Goal: Leave review/rating: Share an evaluation or opinion about a product, service, or content

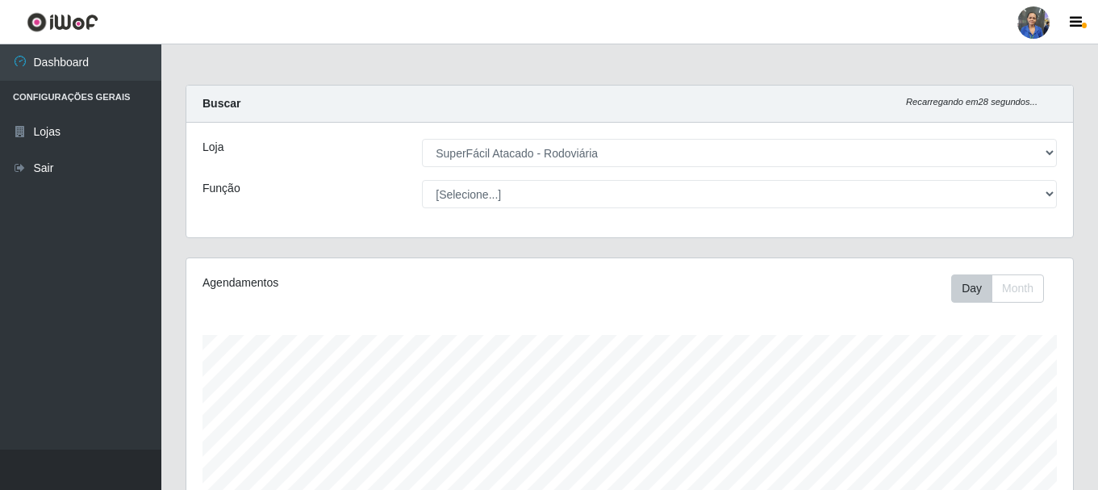
select select "400"
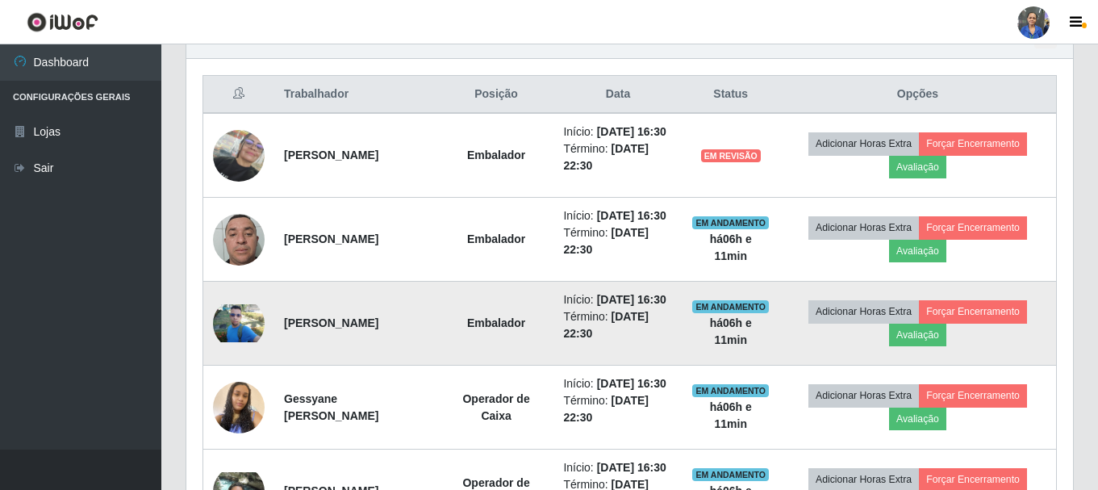
scroll to position [517, 0]
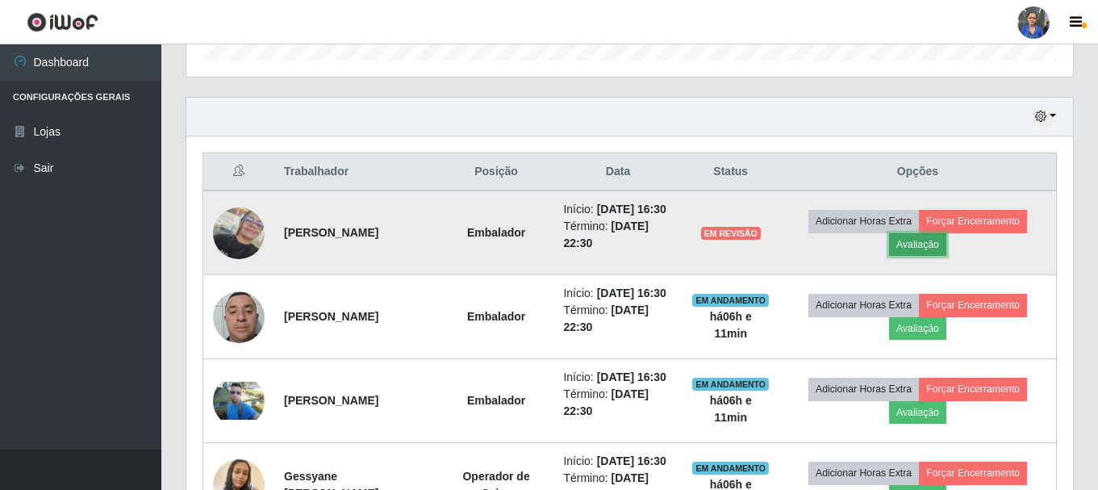
click at [927, 252] on button "Avaliação" at bounding box center [917, 244] width 57 height 23
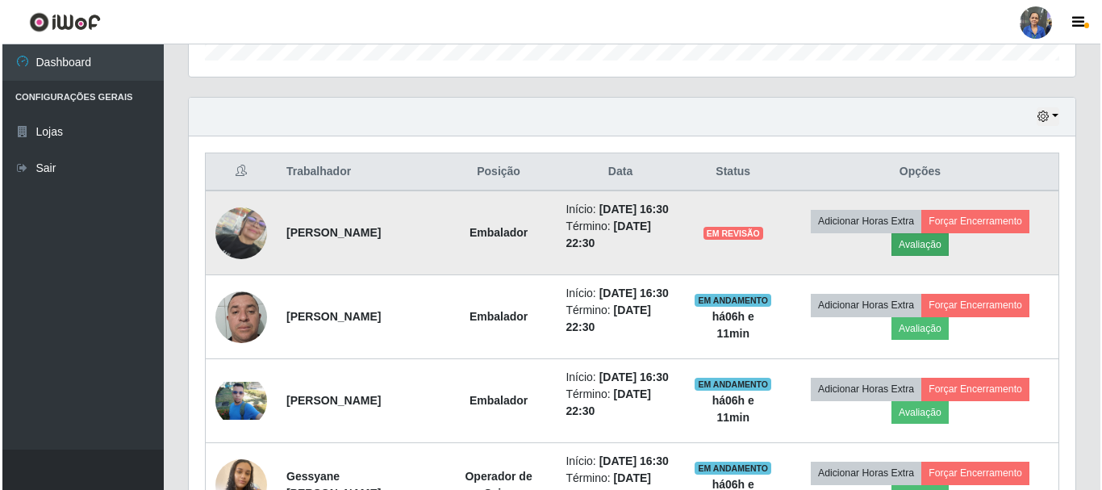
scroll to position [335, 879]
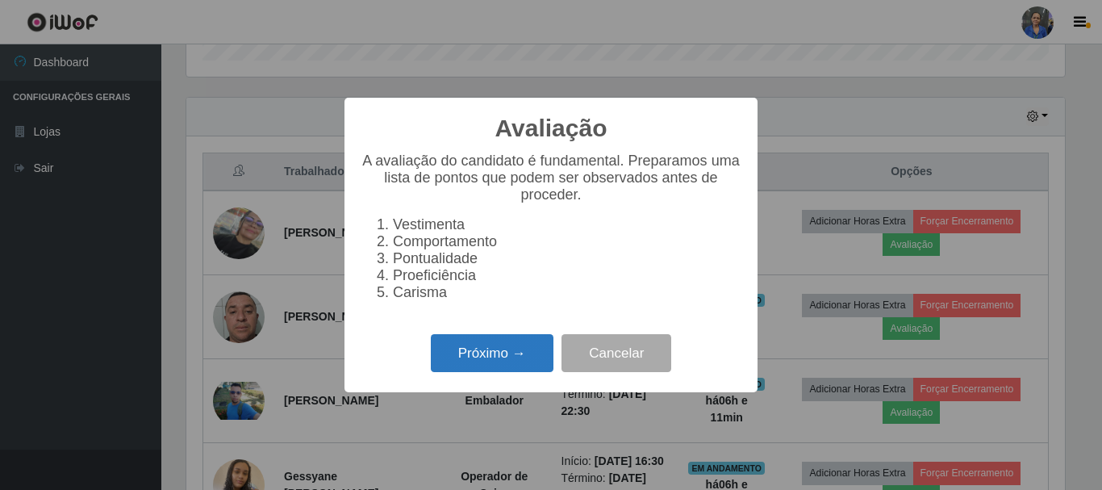
click at [505, 355] on button "Próximo →" at bounding box center [492, 353] width 123 height 38
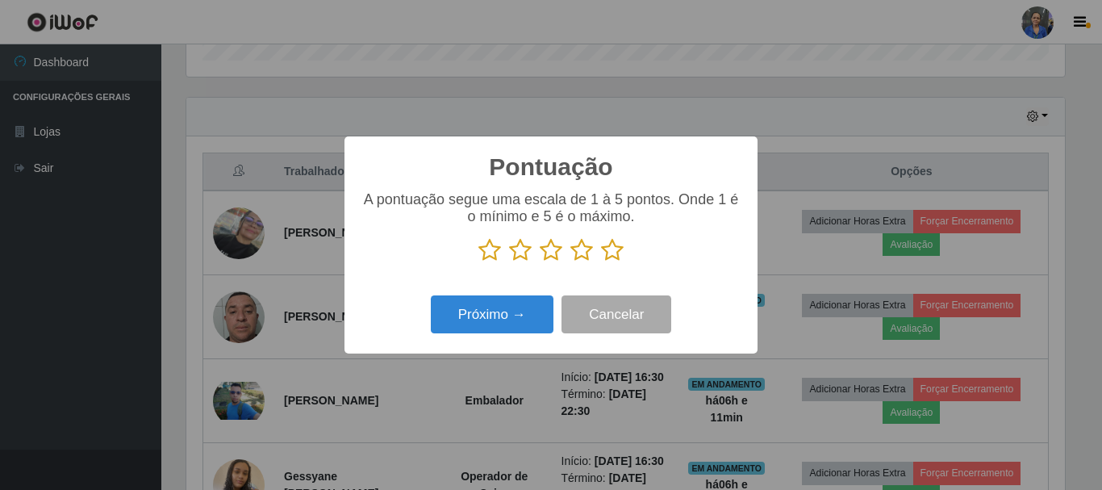
click at [617, 257] on icon at bounding box center [612, 250] width 23 height 24
click at [601, 262] on input "radio" at bounding box center [601, 262] width 0 height 0
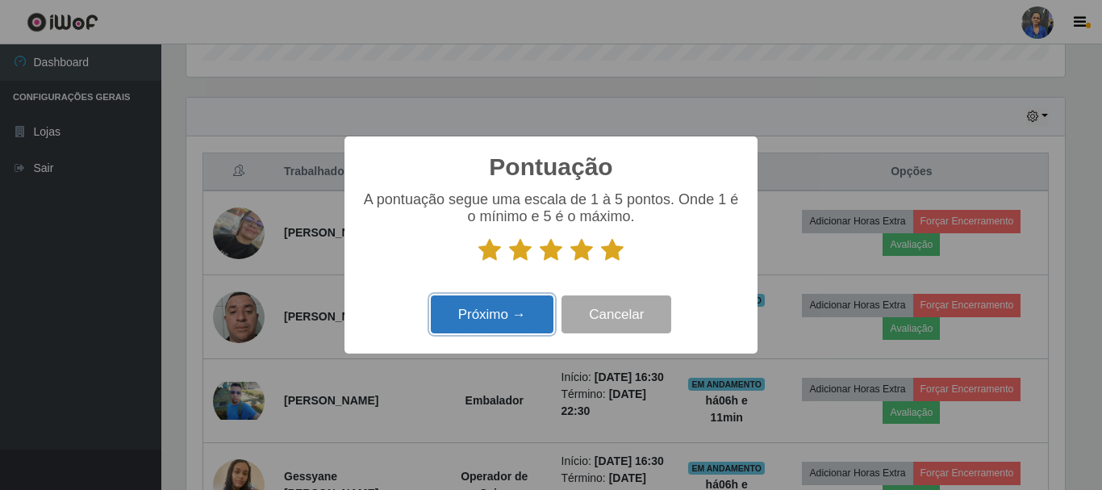
click at [509, 307] on button "Próximo →" at bounding box center [492, 314] width 123 height 38
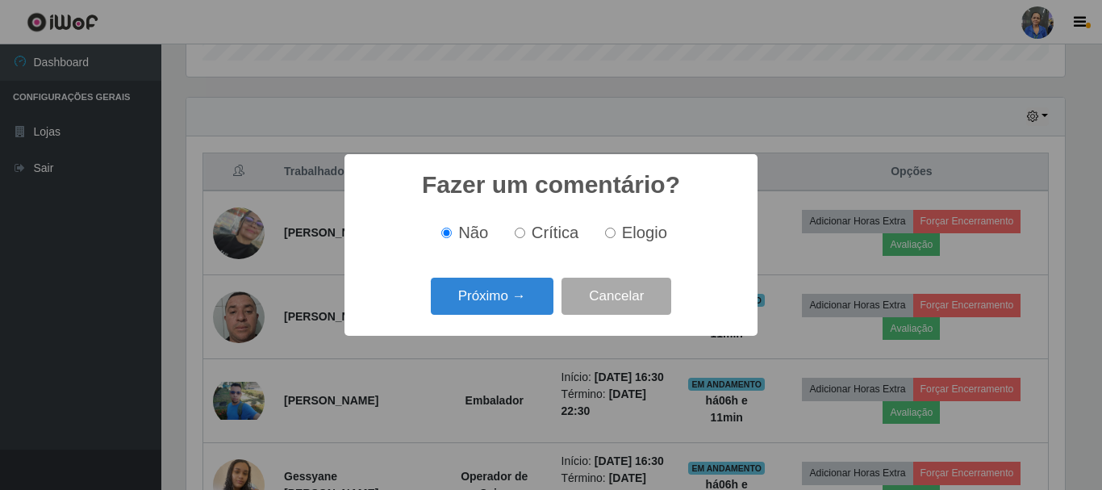
click at [509, 310] on button "Próximo →" at bounding box center [492, 297] width 123 height 38
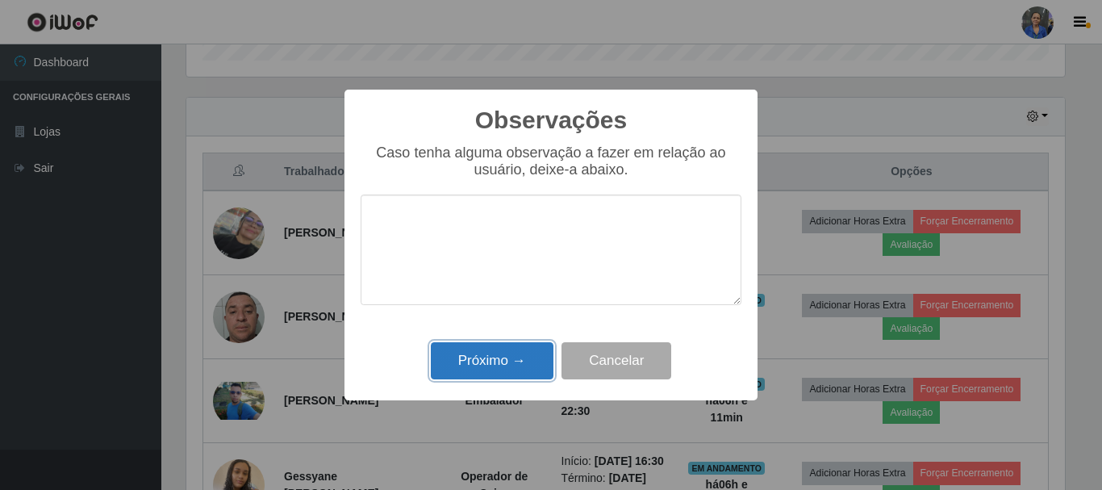
click at [504, 366] on button "Próximo →" at bounding box center [492, 361] width 123 height 38
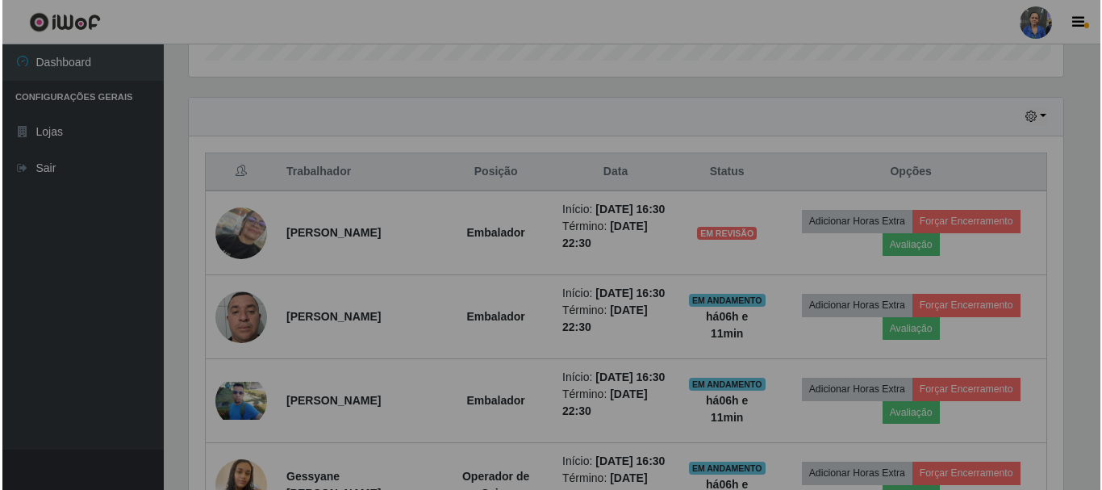
scroll to position [335, 887]
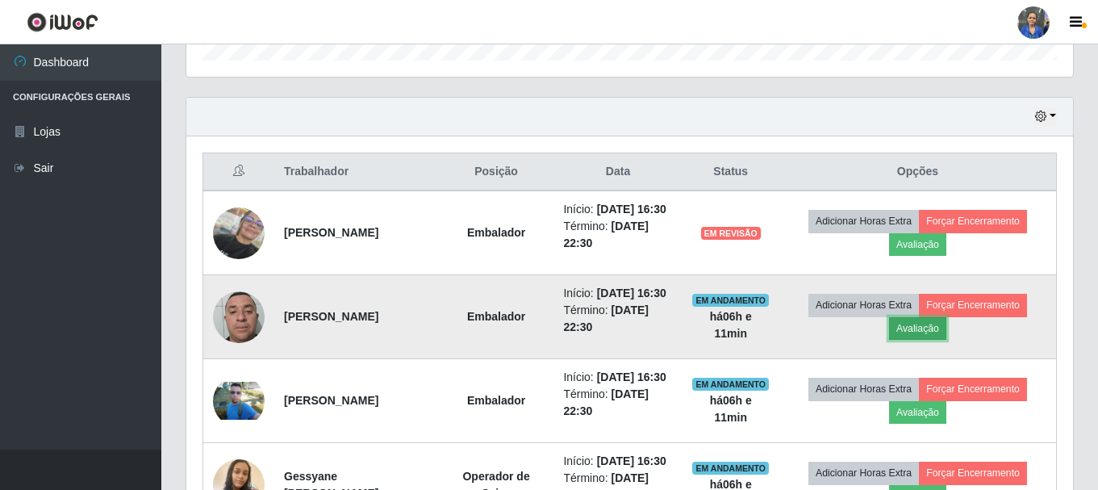
click at [914, 340] on button "Avaliação" at bounding box center [917, 328] width 57 height 23
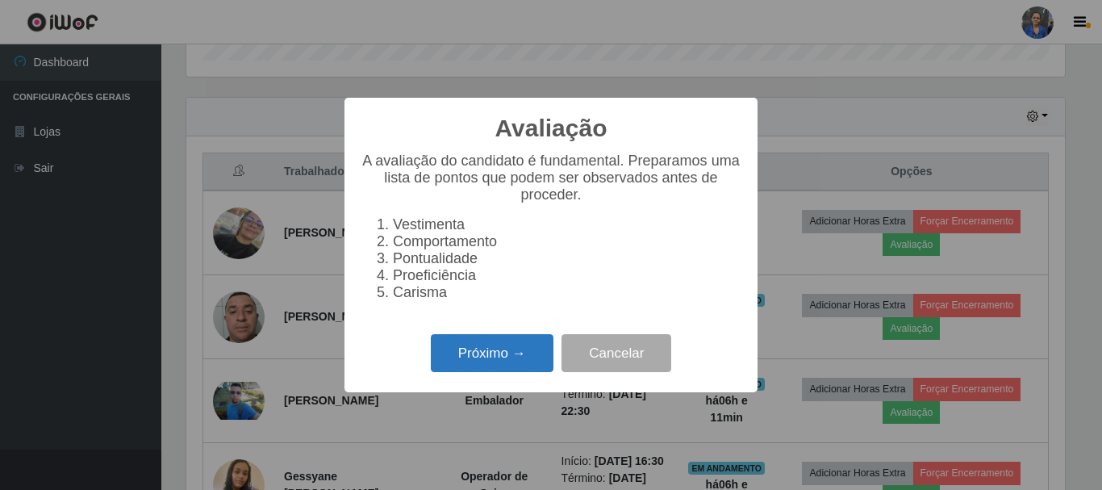
click at [525, 366] on button "Próximo →" at bounding box center [492, 353] width 123 height 38
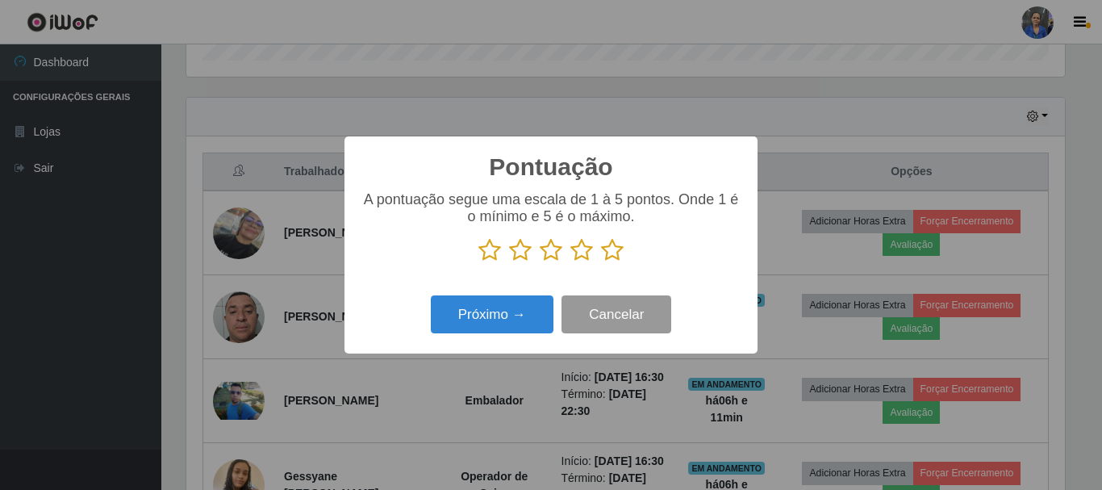
scroll to position [806711, 806167]
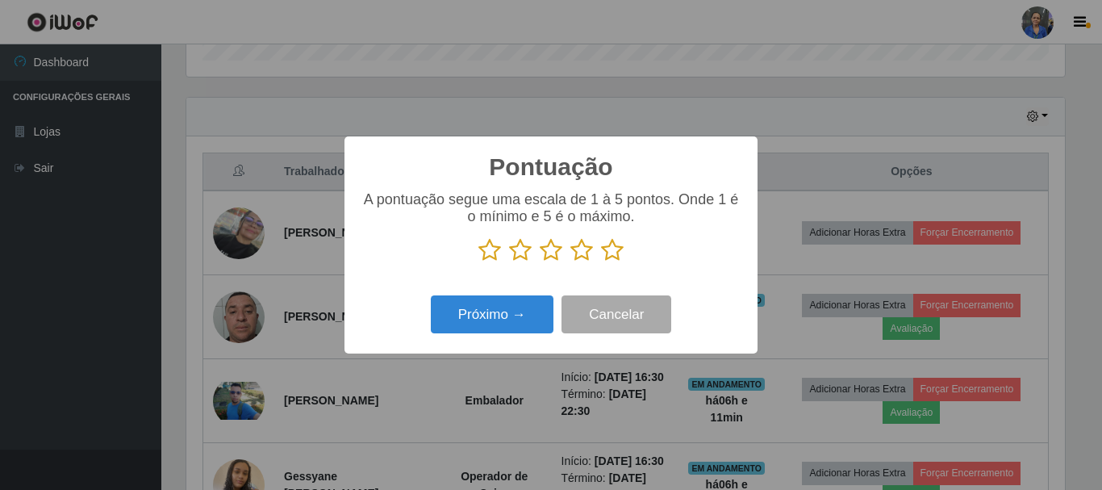
click at [613, 261] on icon at bounding box center [612, 250] width 23 height 24
click at [601, 262] on input "radio" at bounding box center [601, 262] width 0 height 0
click at [452, 337] on div "Próximo → Cancelar" at bounding box center [551, 314] width 381 height 46
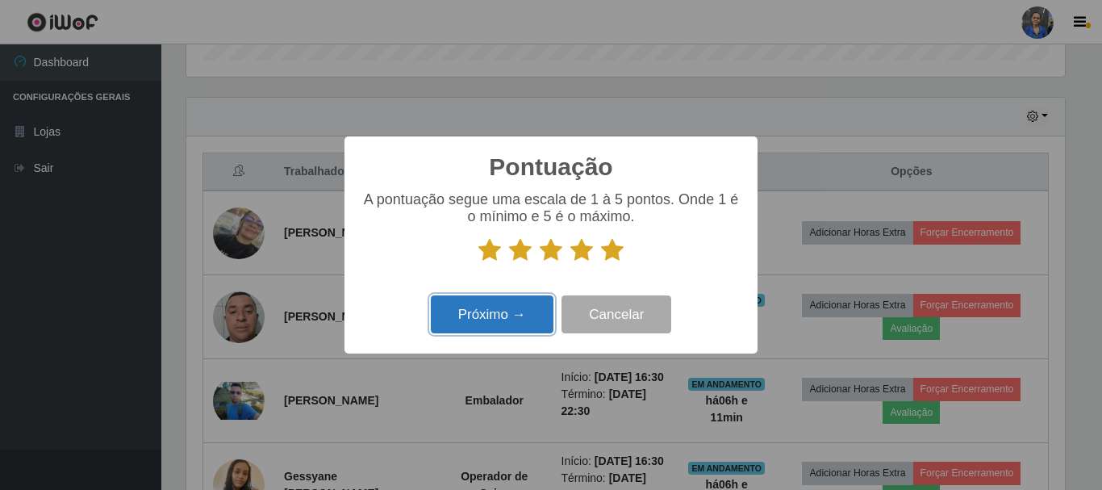
click at [483, 312] on button "Próximo →" at bounding box center [492, 314] width 123 height 38
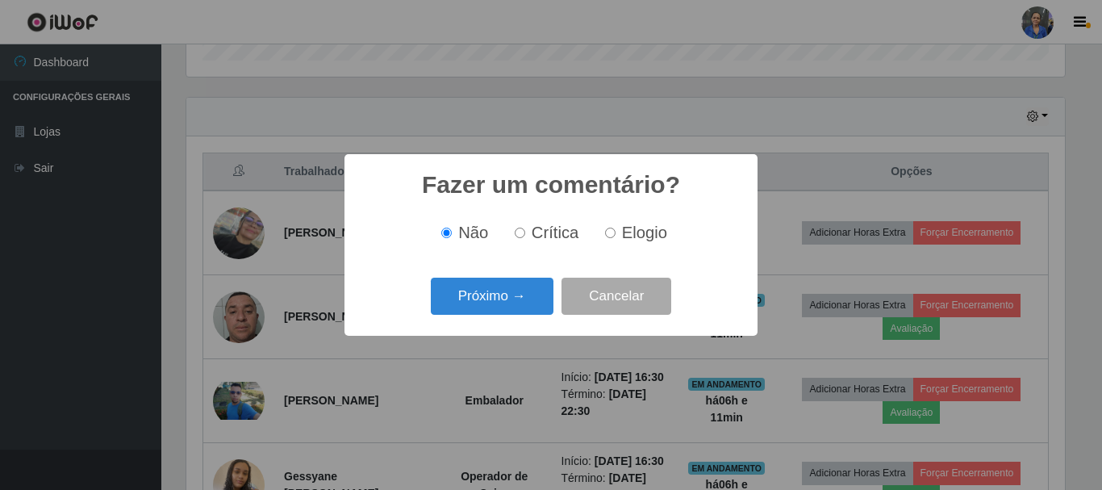
click at [482, 325] on div "Fazer um comentário? × Não Crítica Elogio Próximo → Cancelar" at bounding box center [551, 244] width 413 height 181
click at [485, 299] on button "Próximo →" at bounding box center [492, 297] width 123 height 38
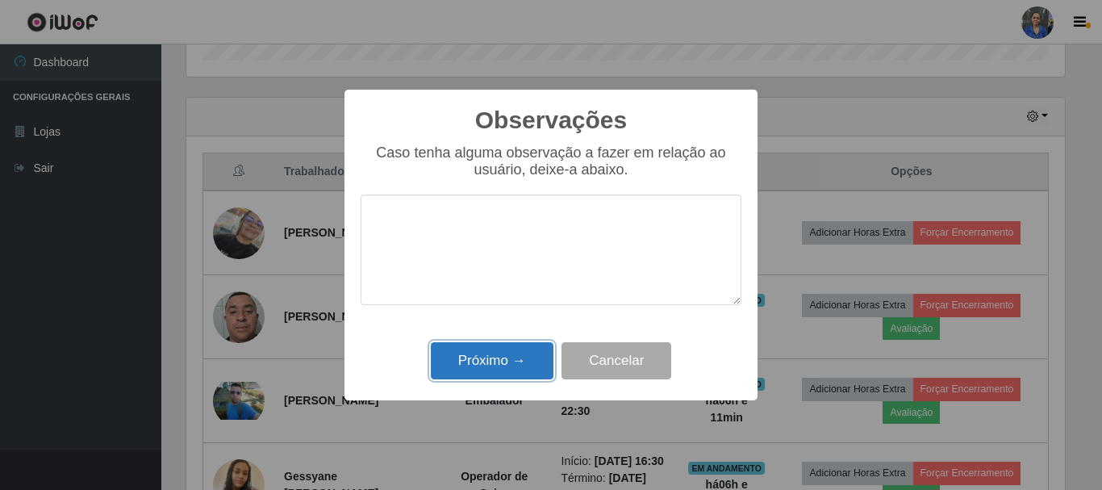
click at [483, 355] on button "Próximo →" at bounding box center [492, 361] width 123 height 38
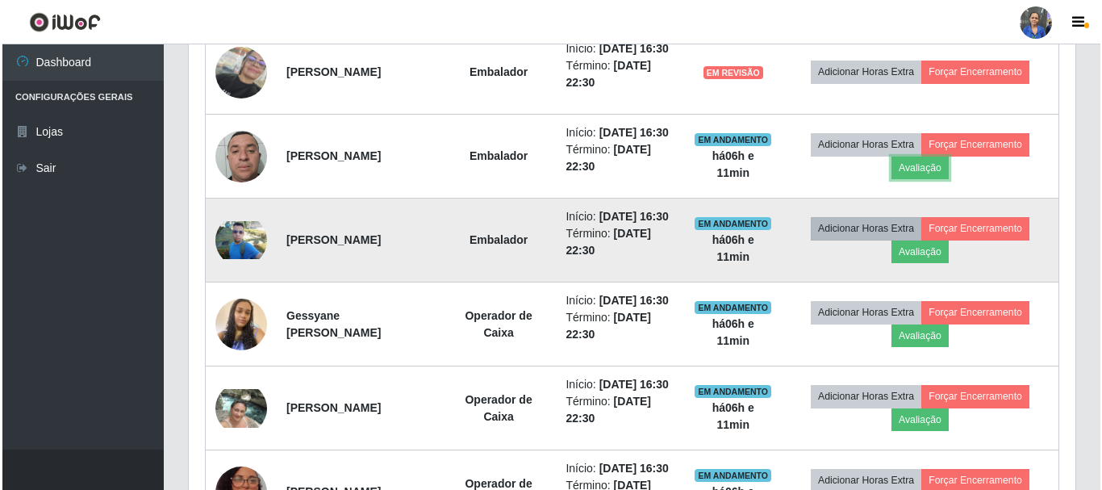
scroll to position [678, 0]
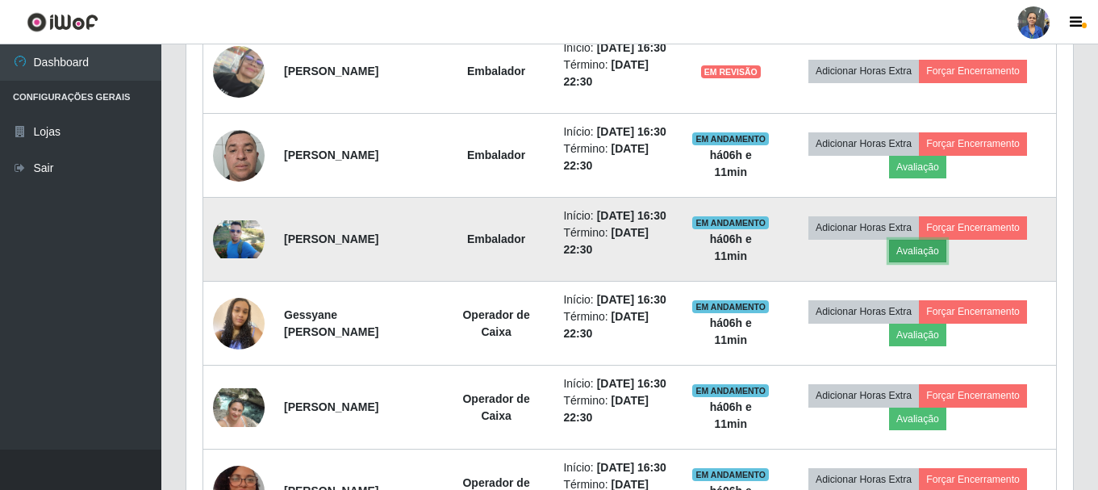
click at [923, 262] on button "Avaliação" at bounding box center [917, 251] width 57 height 23
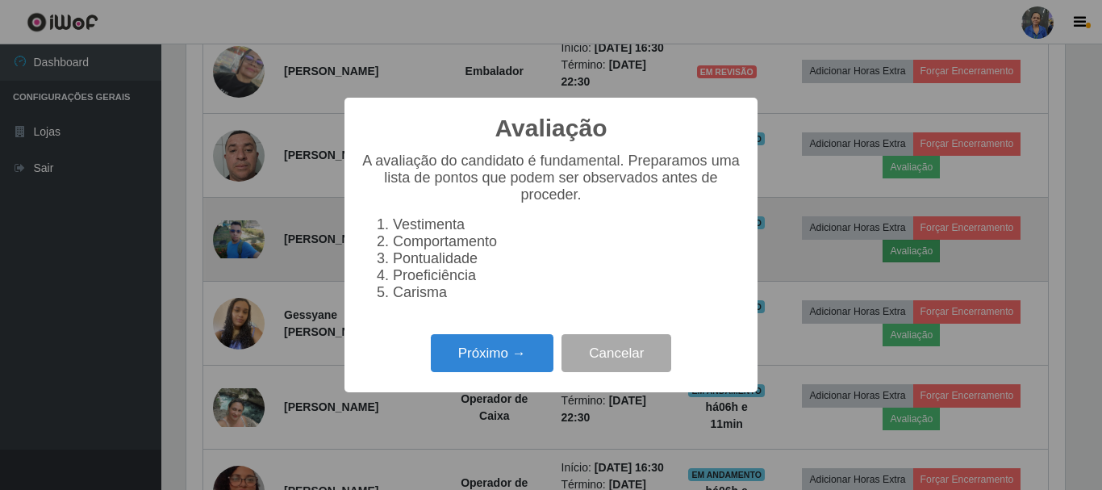
scroll to position [335, 879]
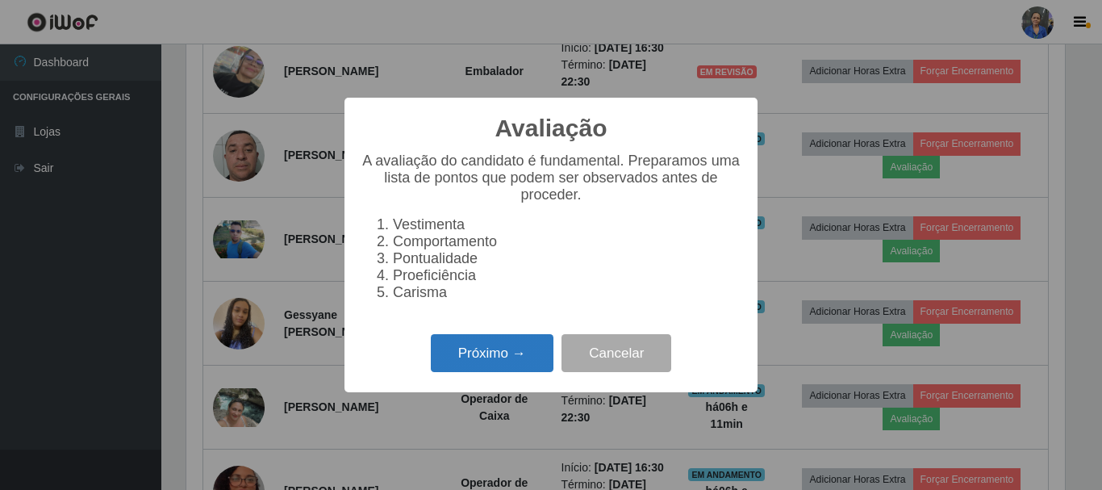
click at [508, 366] on button "Próximo →" at bounding box center [492, 353] width 123 height 38
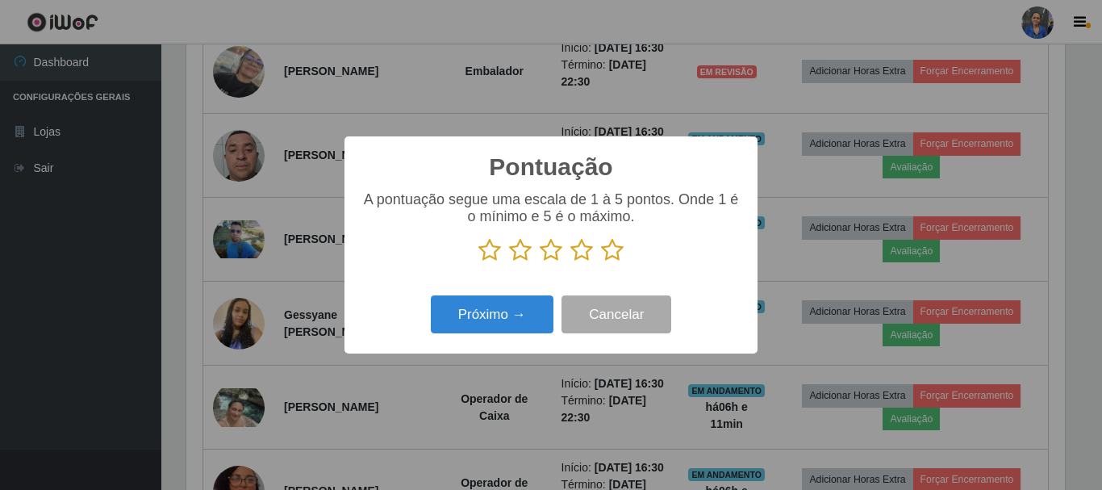
click at [617, 250] on icon at bounding box center [612, 250] width 23 height 24
click at [601, 262] on input "radio" at bounding box center [601, 262] width 0 height 0
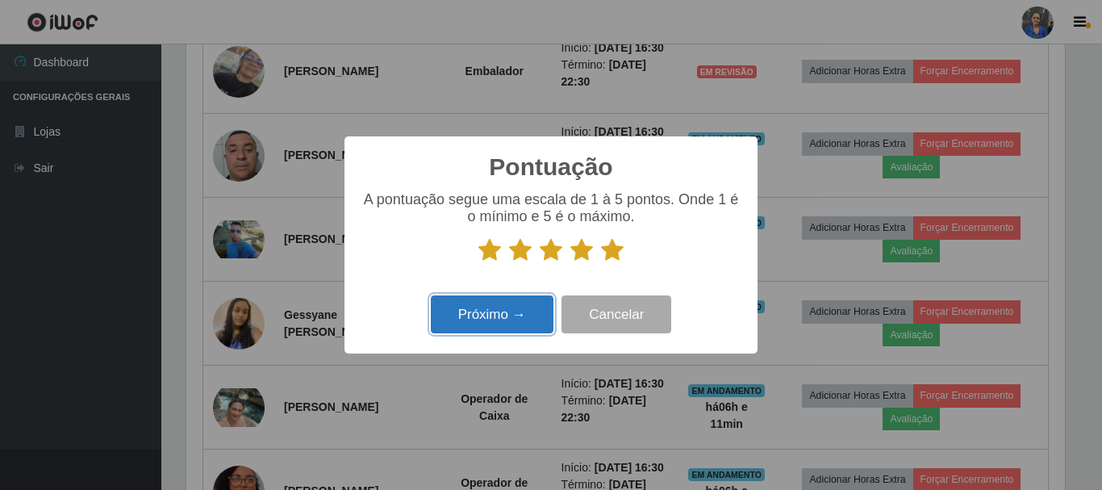
click at [475, 326] on button "Próximo →" at bounding box center [492, 314] width 123 height 38
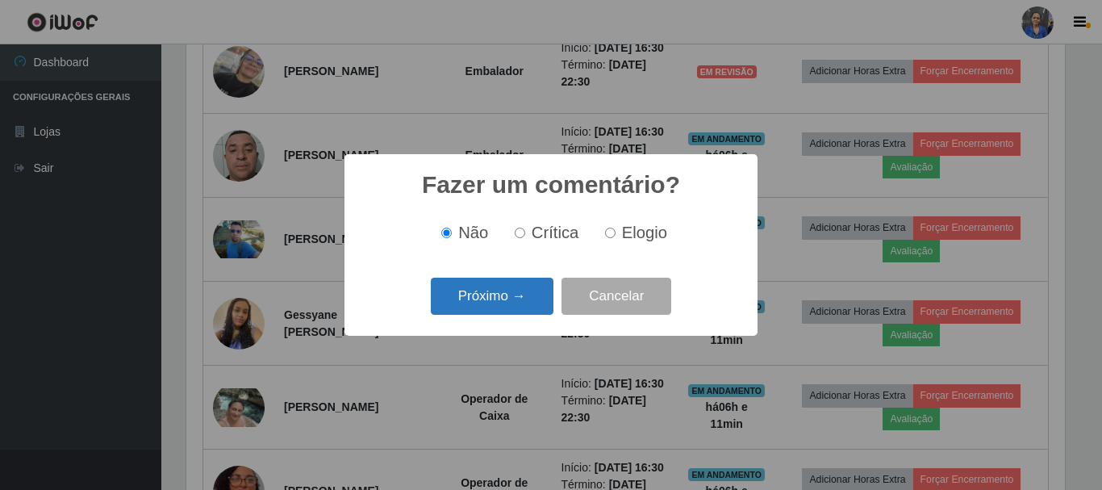
click at [514, 303] on button "Próximo →" at bounding box center [492, 297] width 123 height 38
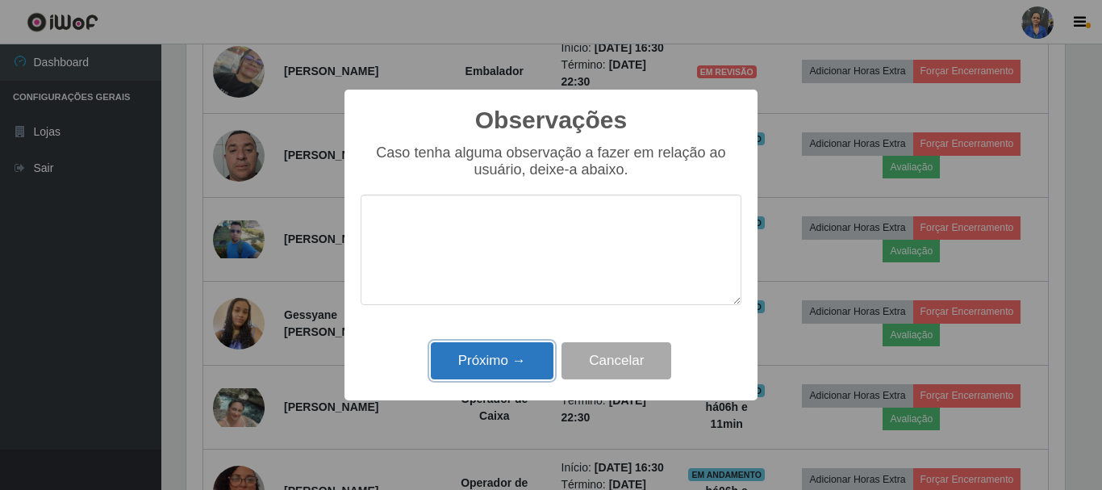
click at [493, 358] on button "Próximo →" at bounding box center [492, 361] width 123 height 38
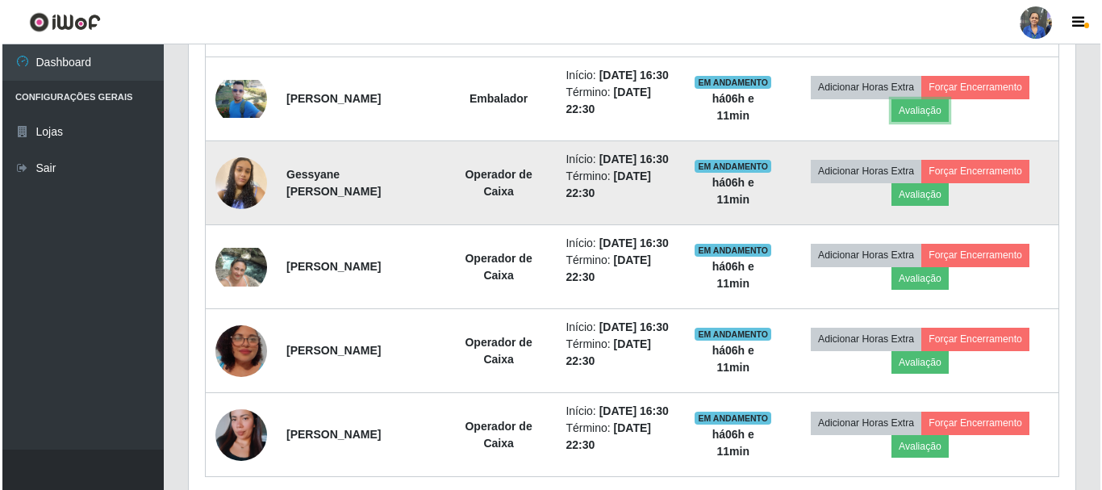
scroll to position [839, 0]
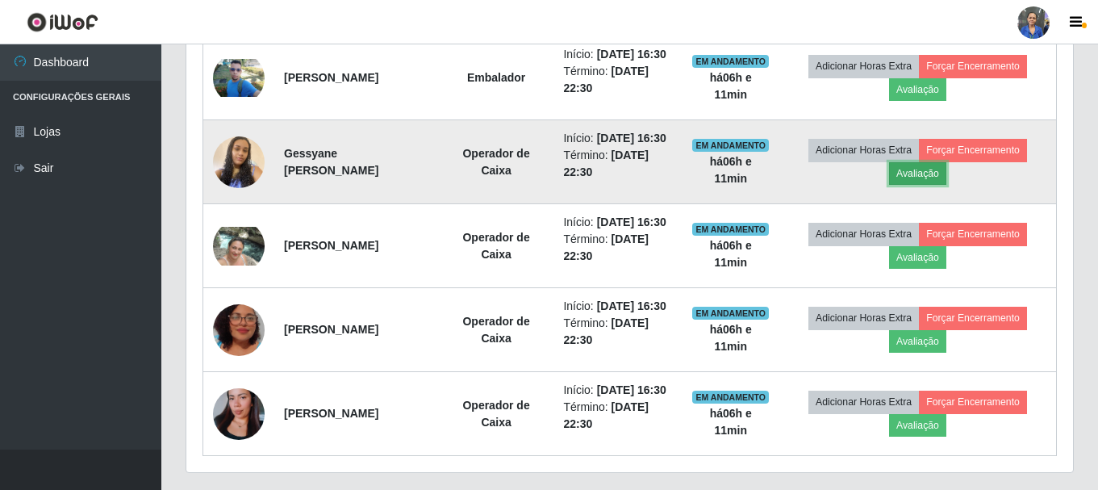
click at [916, 185] on button "Avaliação" at bounding box center [917, 173] width 57 height 23
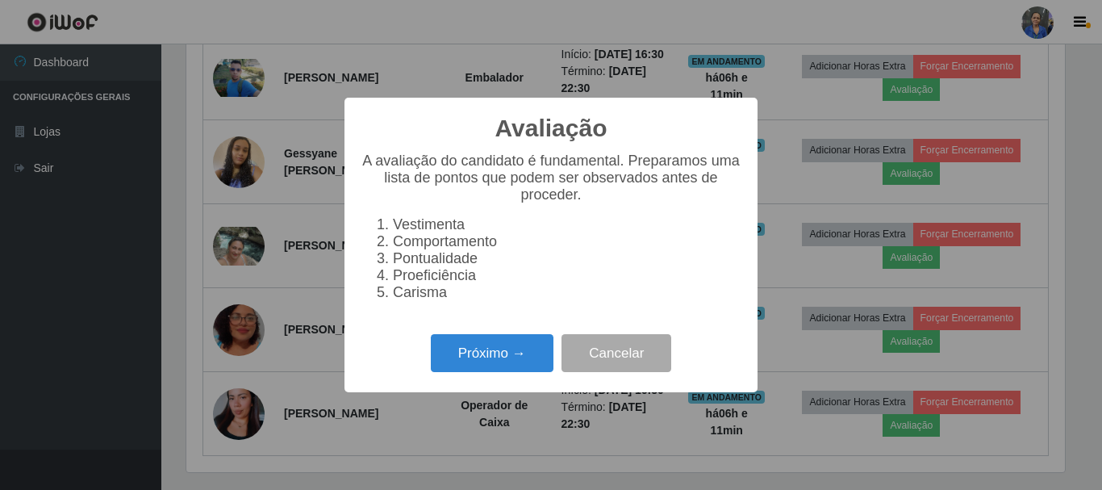
scroll to position [335, 879]
click at [470, 359] on button "Próximo →" at bounding box center [492, 353] width 123 height 38
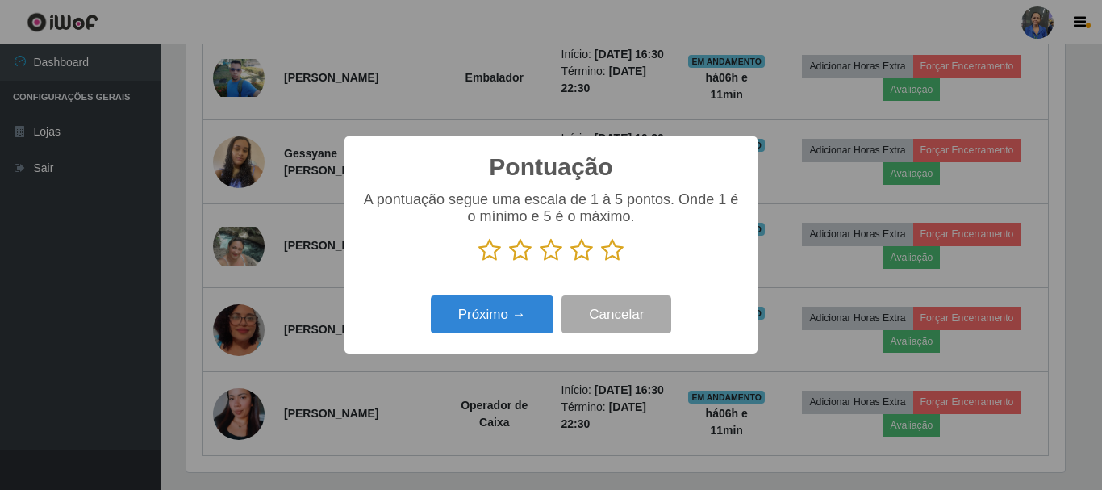
click at [609, 249] on icon at bounding box center [612, 250] width 23 height 24
click at [601, 262] on input "radio" at bounding box center [601, 262] width 0 height 0
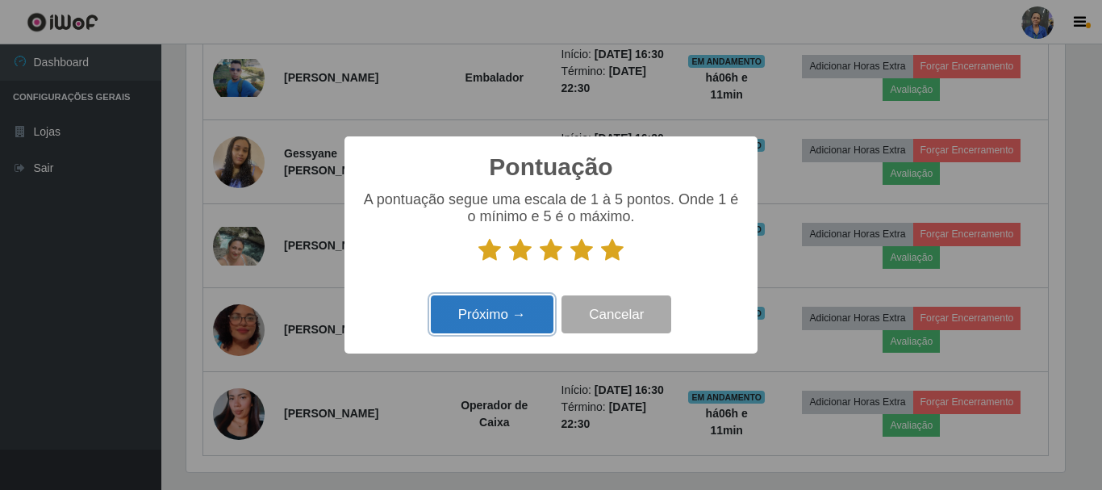
click at [491, 316] on button "Próximo →" at bounding box center [492, 314] width 123 height 38
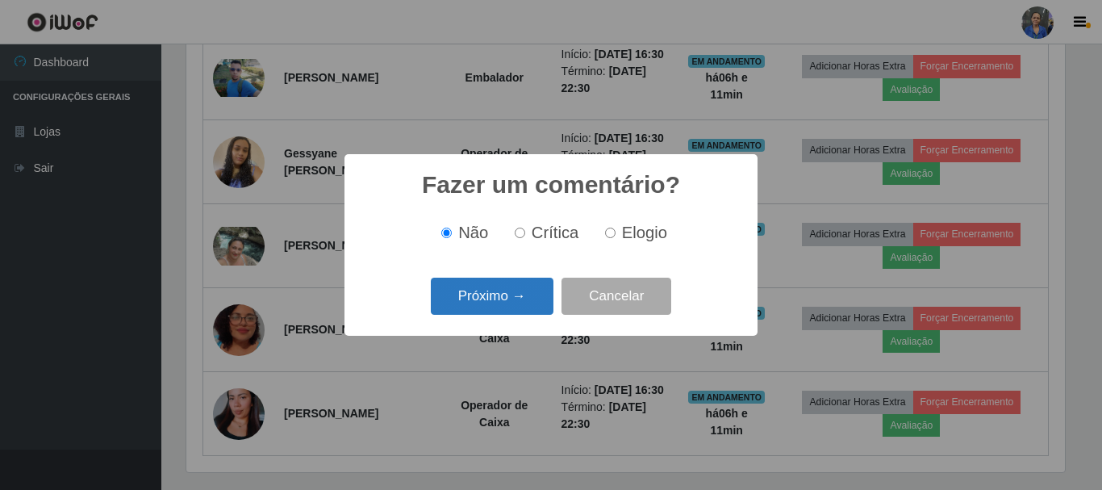
click at [496, 281] on button "Próximo →" at bounding box center [492, 297] width 123 height 38
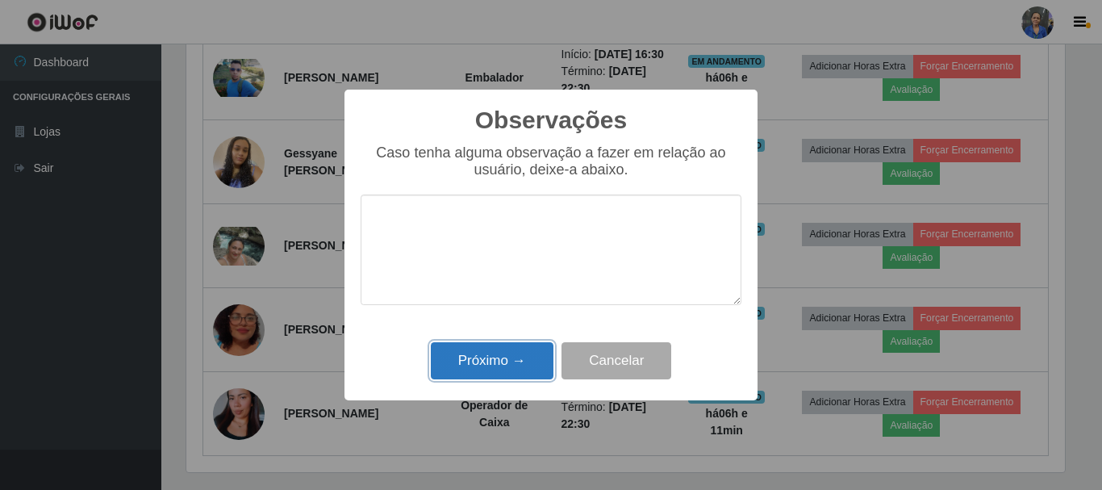
click at [491, 353] on button "Próximo →" at bounding box center [492, 361] width 123 height 38
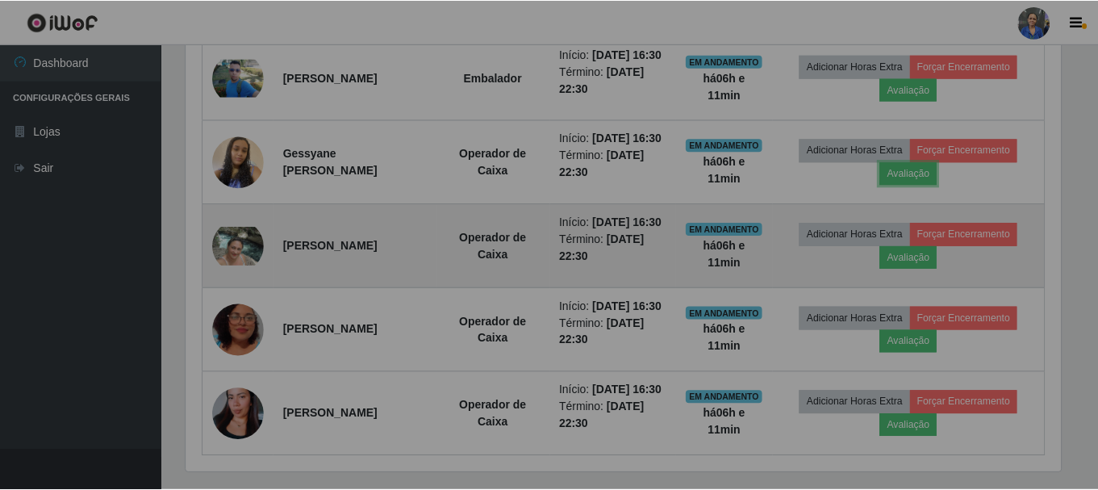
scroll to position [335, 887]
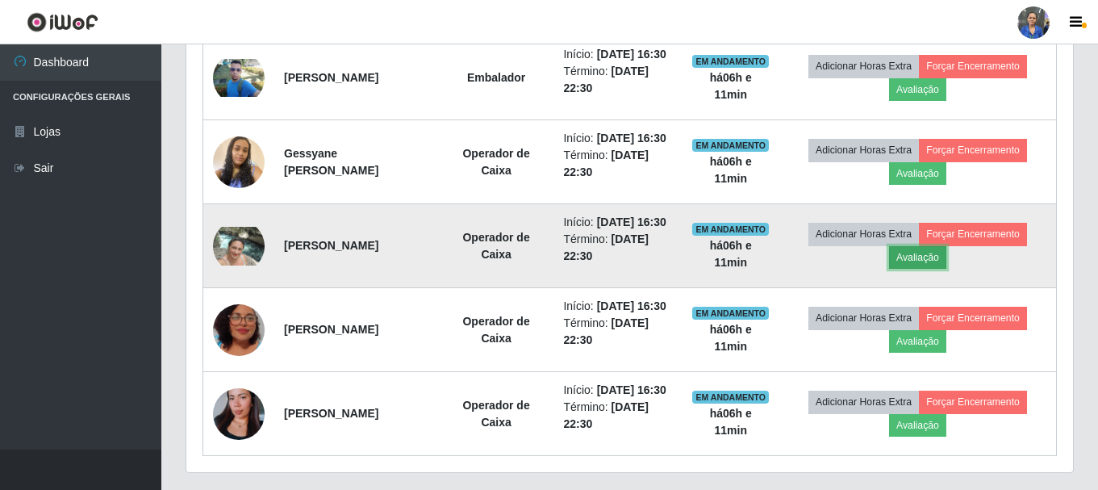
click at [936, 269] on button "Avaliação" at bounding box center [917, 257] width 57 height 23
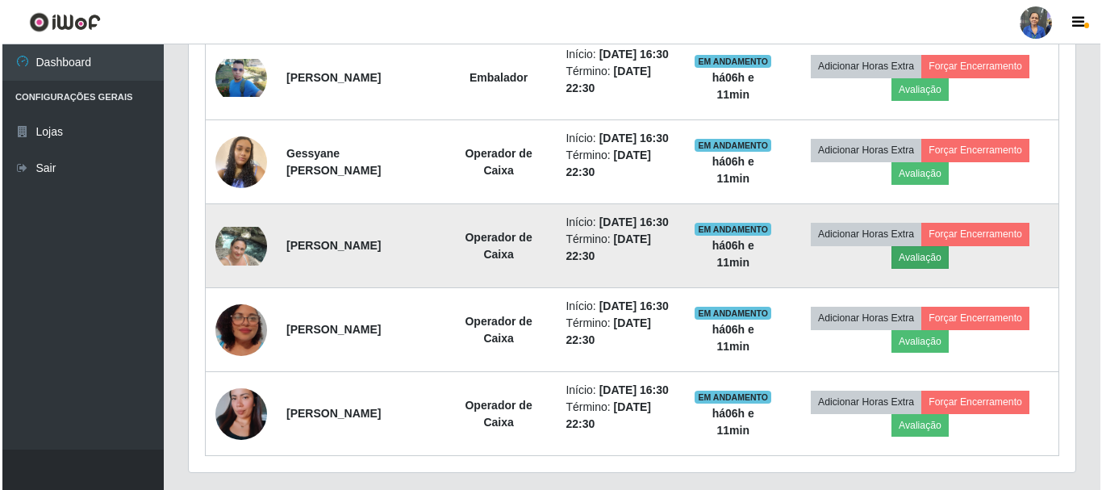
scroll to position [335, 879]
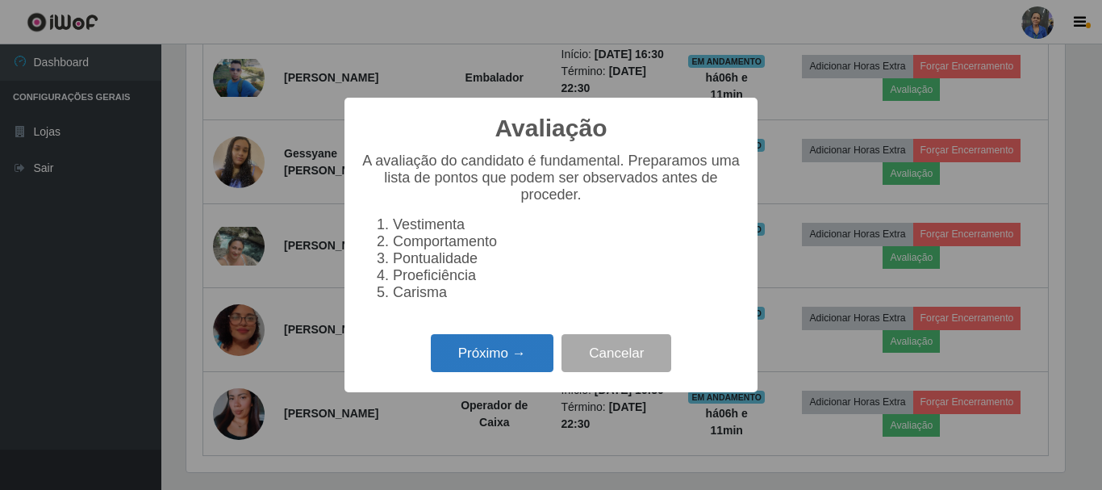
click at [504, 358] on button "Próximo →" at bounding box center [492, 353] width 123 height 38
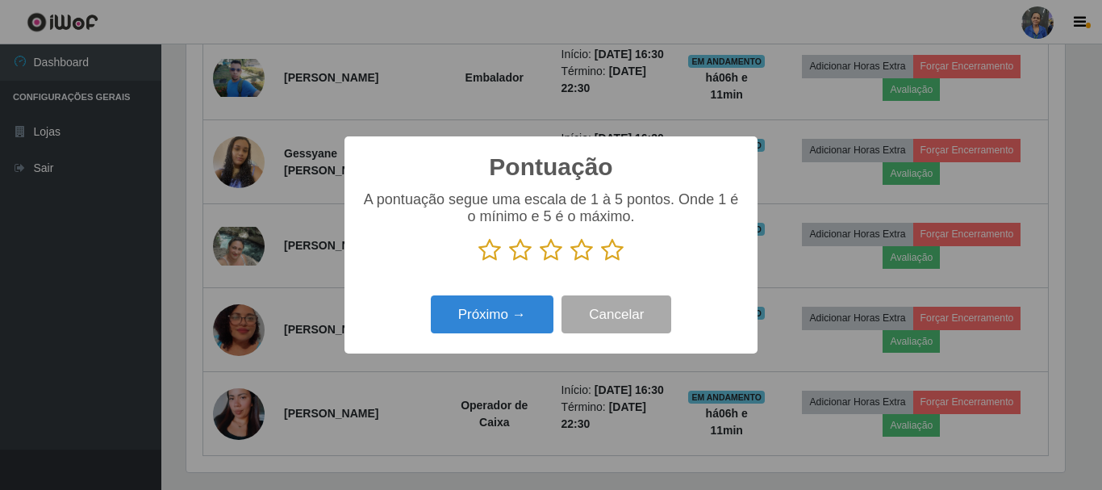
click at [604, 245] on icon at bounding box center [612, 250] width 23 height 24
click at [601, 262] on input "radio" at bounding box center [601, 262] width 0 height 0
click at [480, 342] on div "Pontuação × A pontuação segue uma escala de 1 à 5 pontos. Onde 1 é o mínimo e 5…" at bounding box center [551, 244] width 413 height 217
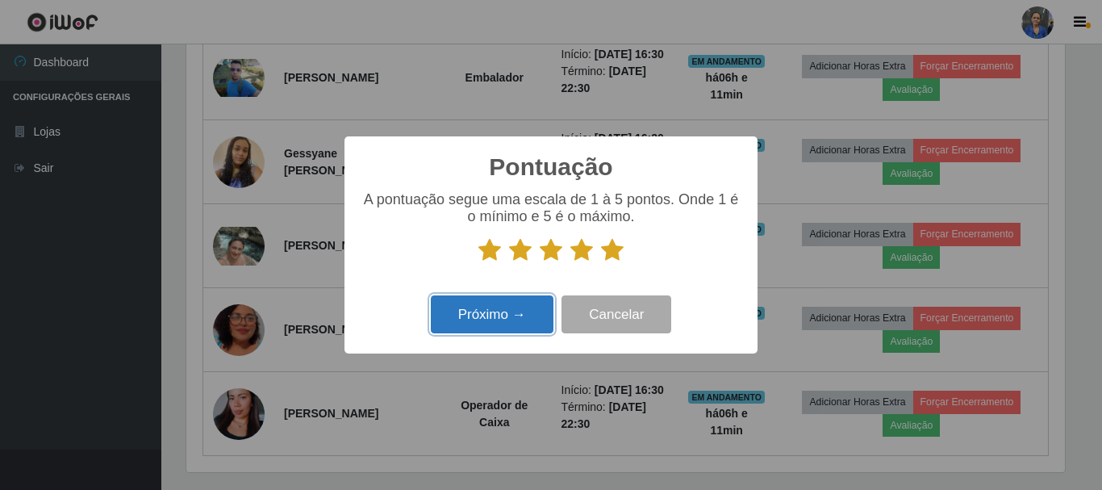
click at [494, 323] on button "Próximo →" at bounding box center [492, 314] width 123 height 38
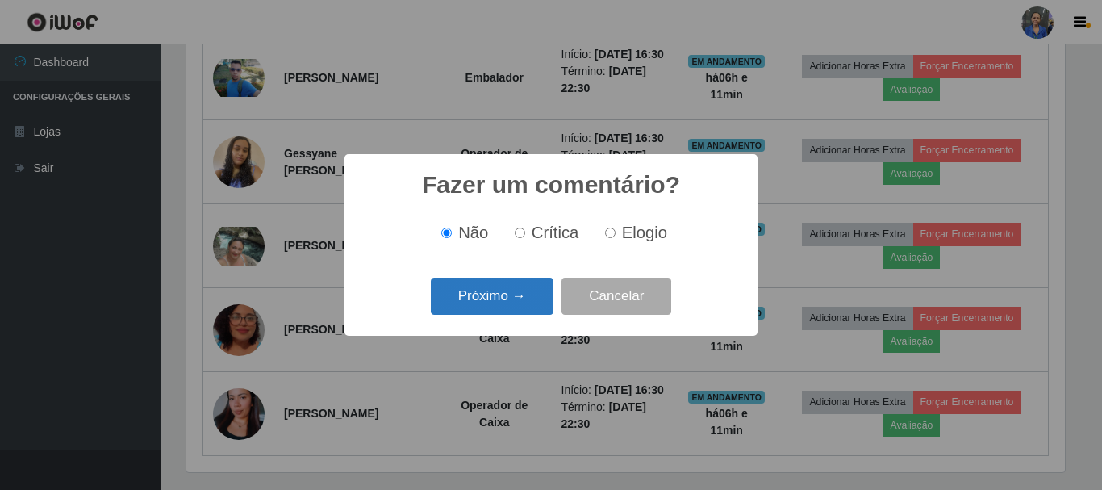
click at [501, 295] on button "Próximo →" at bounding box center [492, 297] width 123 height 38
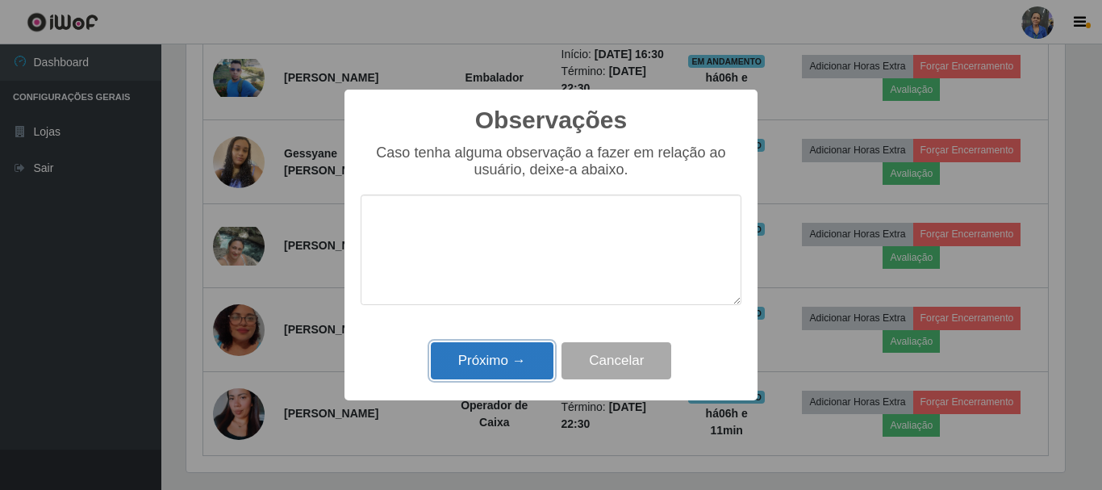
click at [499, 374] on button "Próximo →" at bounding box center [492, 361] width 123 height 38
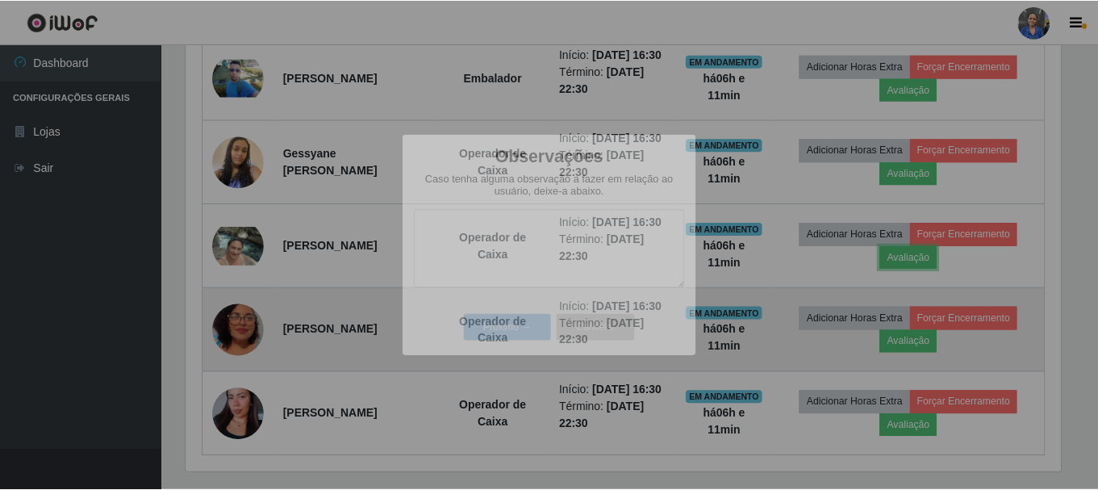
scroll to position [0, 0]
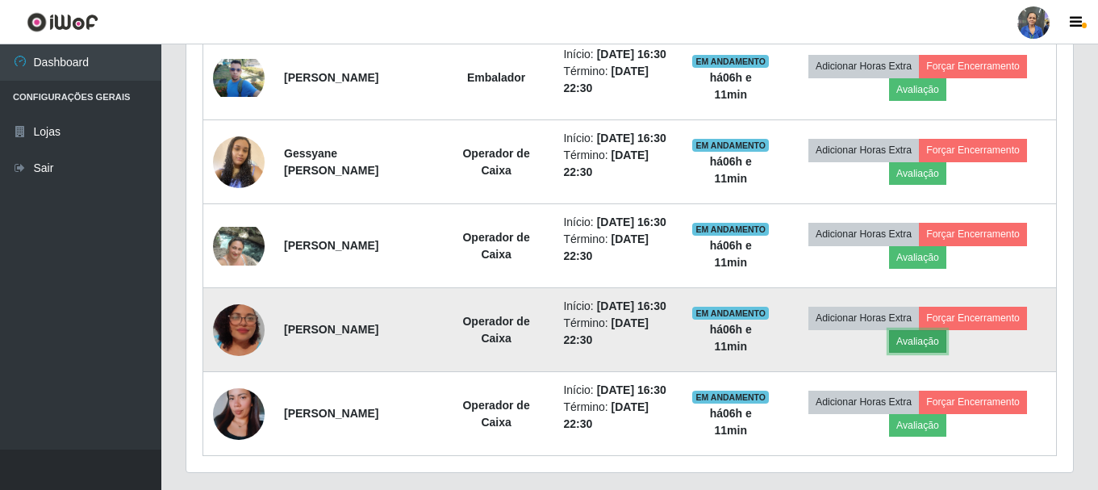
click at [922, 353] on button "Avaliação" at bounding box center [917, 341] width 57 height 23
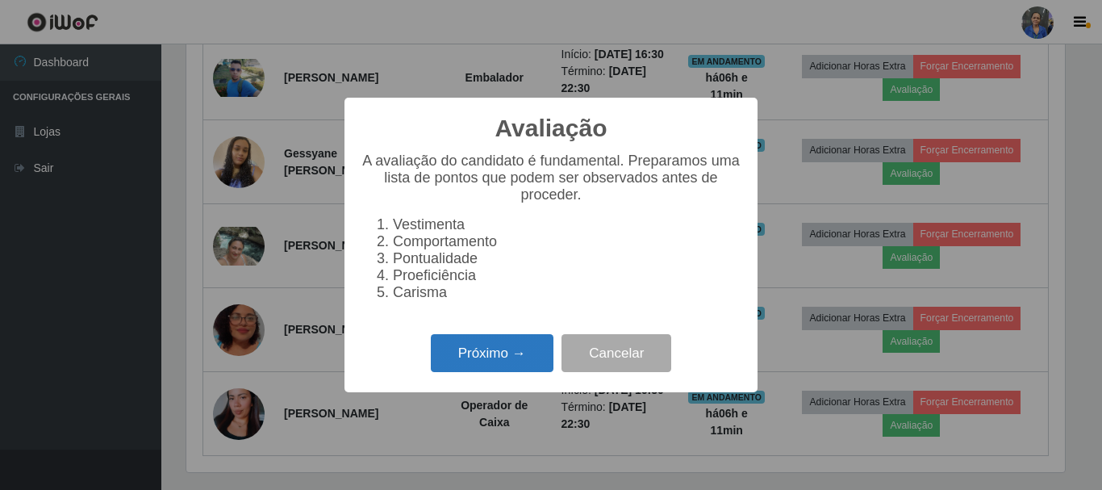
click at [506, 371] on button "Próximo →" at bounding box center [492, 353] width 123 height 38
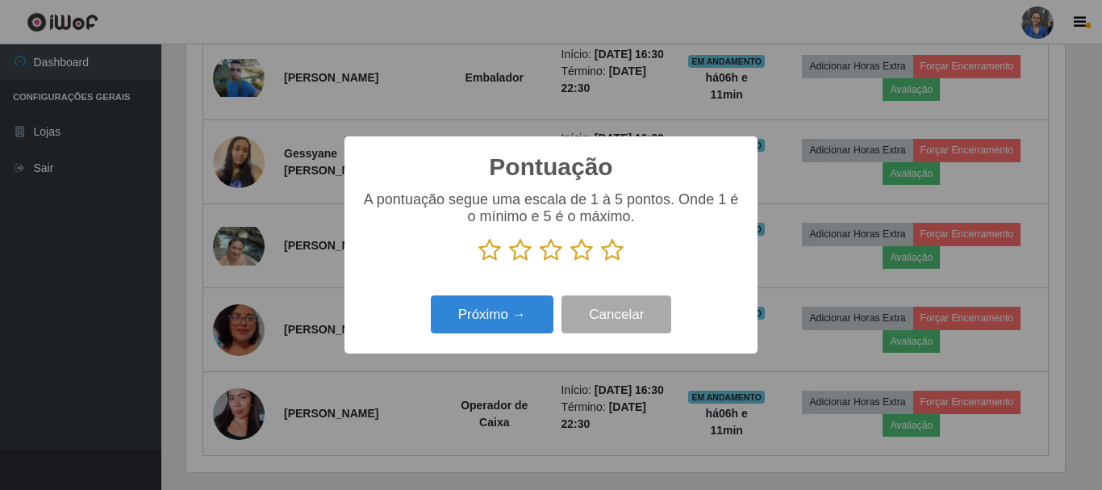
click at [610, 251] on icon at bounding box center [612, 250] width 23 height 24
click at [601, 262] on input "radio" at bounding box center [601, 262] width 0 height 0
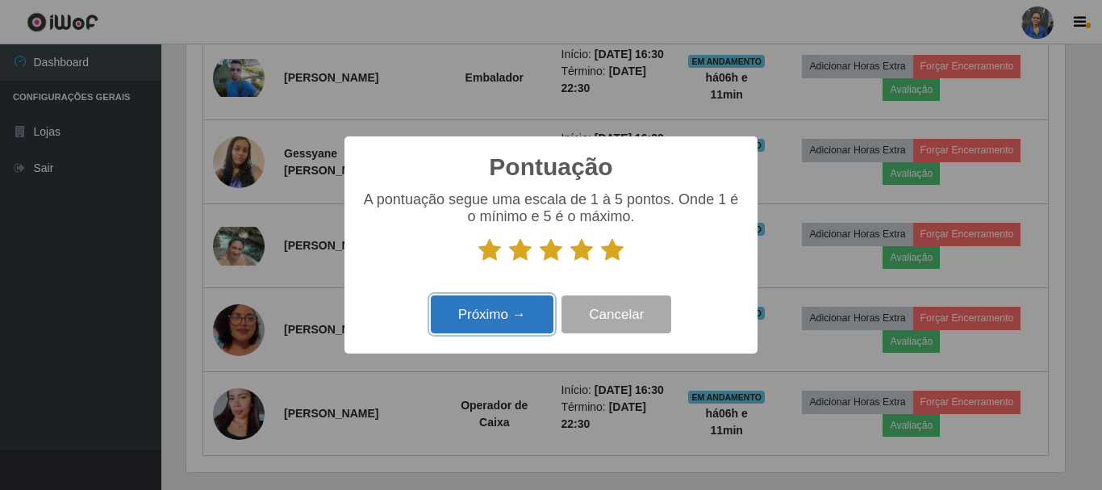
click at [495, 312] on button "Próximo →" at bounding box center [492, 314] width 123 height 38
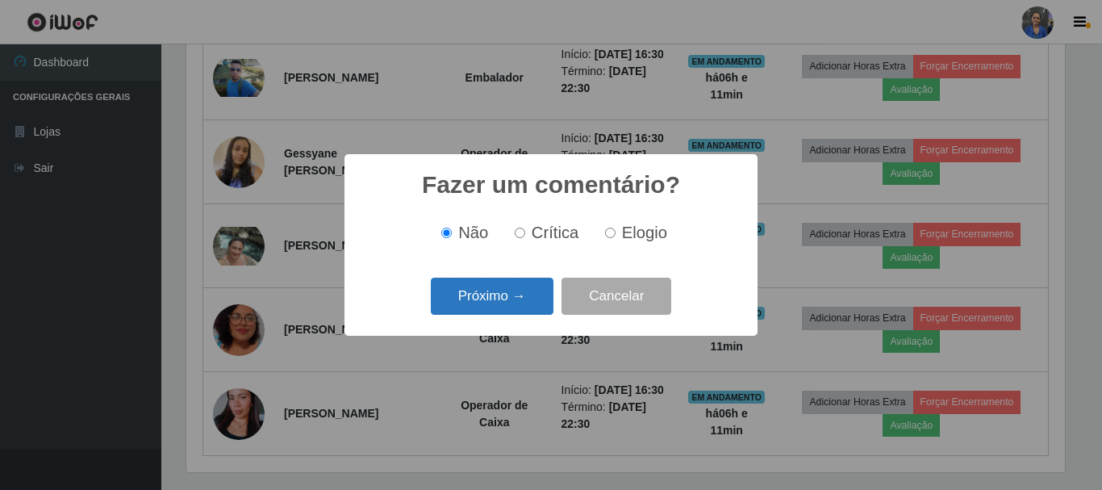
click at [503, 281] on button "Próximo →" at bounding box center [492, 297] width 123 height 38
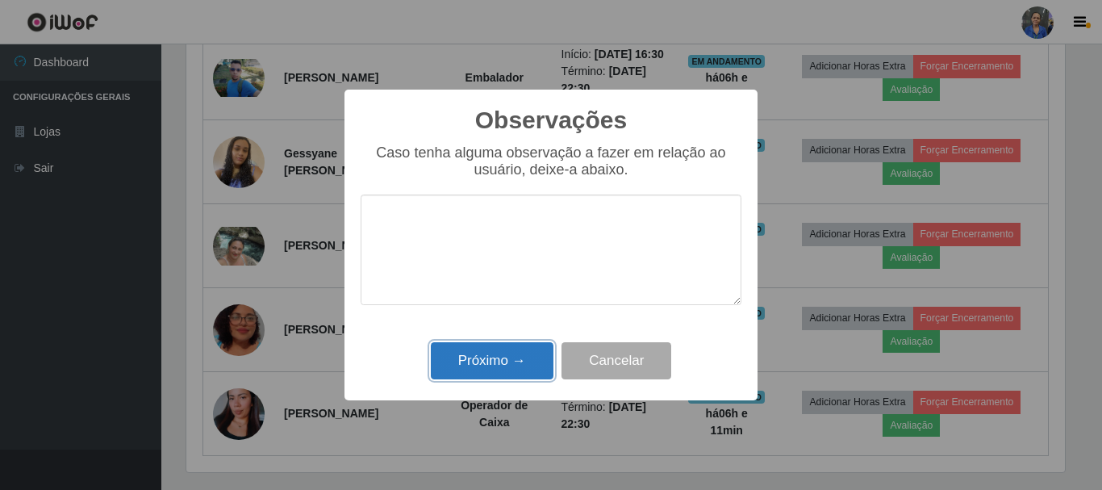
click at [516, 362] on button "Próximo →" at bounding box center [492, 361] width 123 height 38
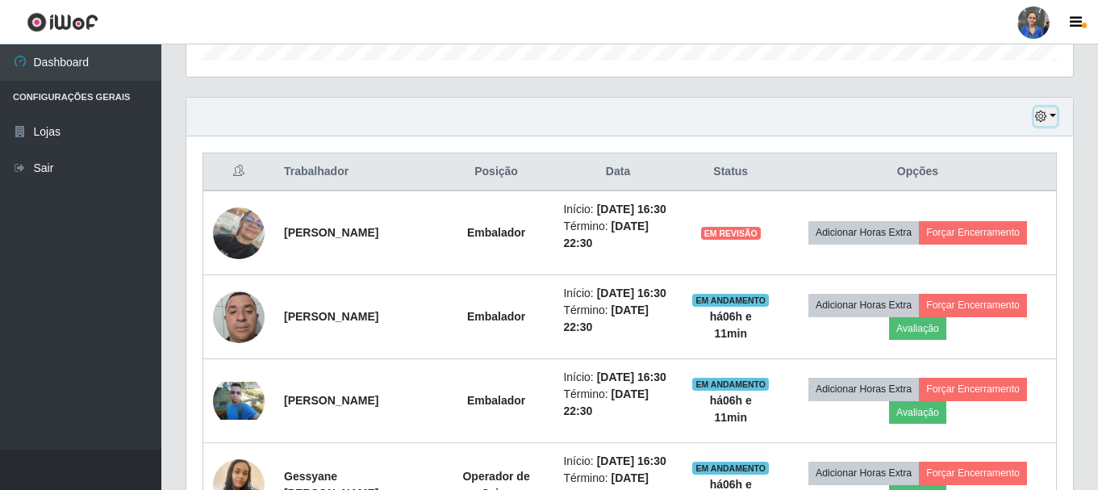
click at [1046, 120] on icon "button" at bounding box center [1040, 116] width 11 height 11
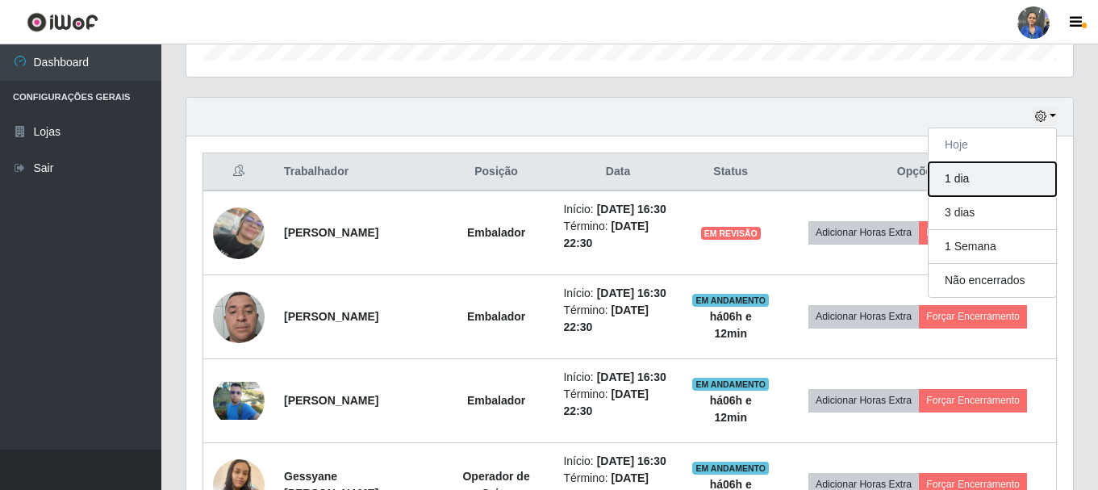
click at [953, 182] on button "1 dia" at bounding box center [993, 179] width 128 height 34
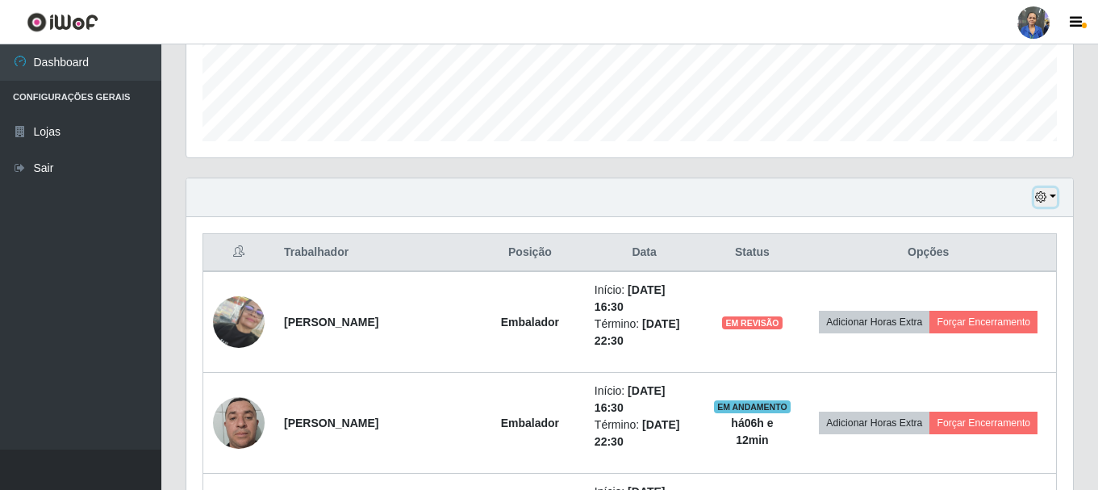
click at [1054, 195] on button "button" at bounding box center [1046, 197] width 23 height 19
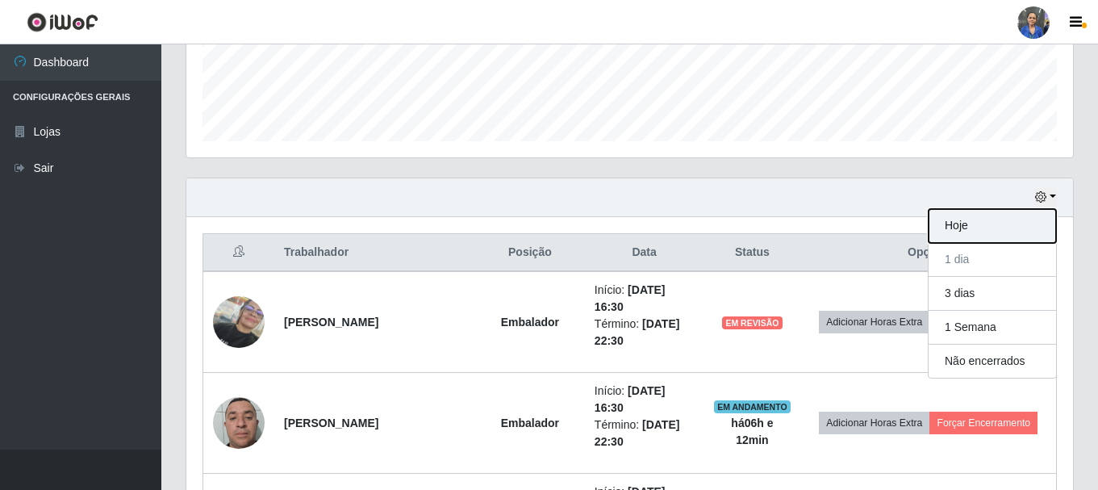
click at [986, 235] on button "Hoje" at bounding box center [993, 226] width 128 height 34
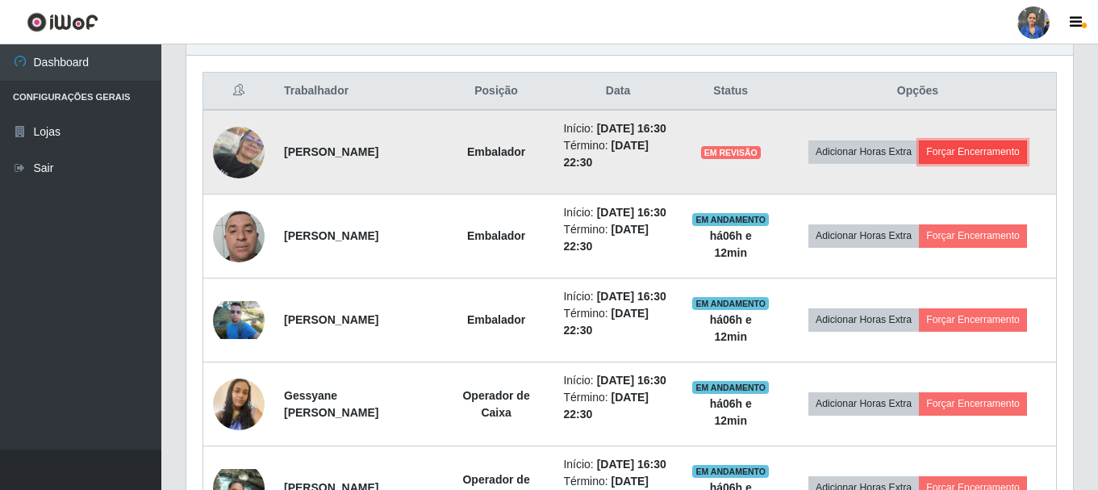
click at [986, 163] on button "Forçar Encerramento" at bounding box center [973, 151] width 108 height 23
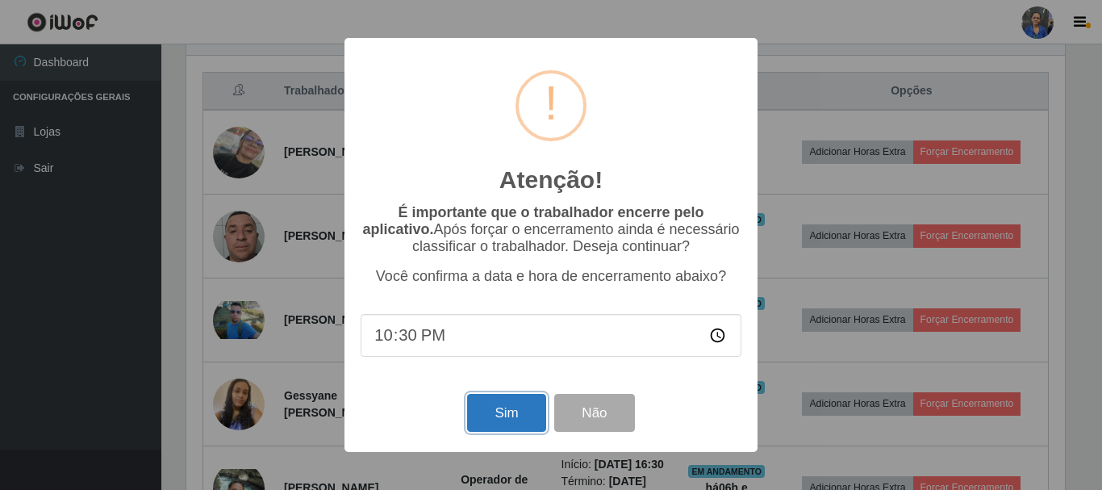
click at [500, 407] on button "Sim" at bounding box center [506, 413] width 78 height 38
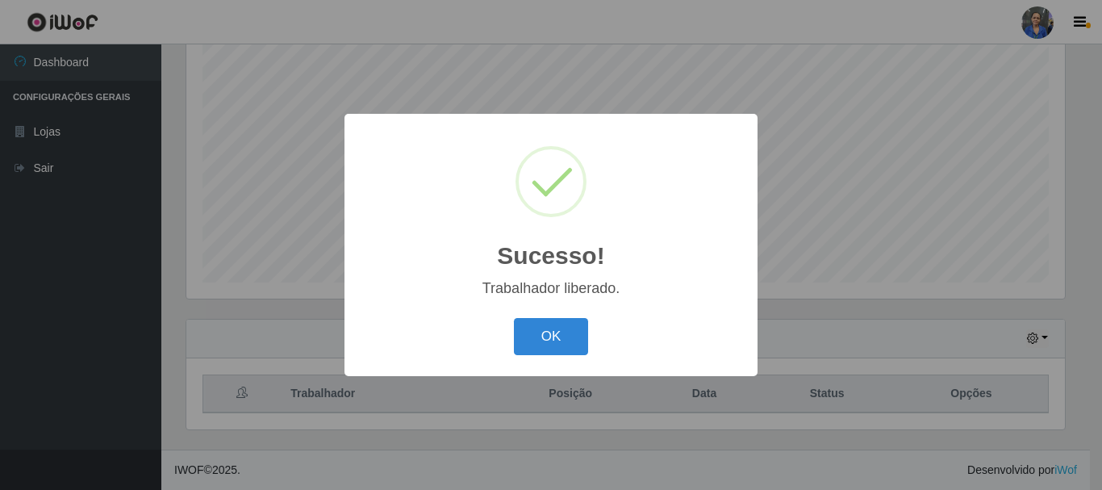
click at [550, 315] on div "OK Cancel" at bounding box center [551, 336] width 381 height 46
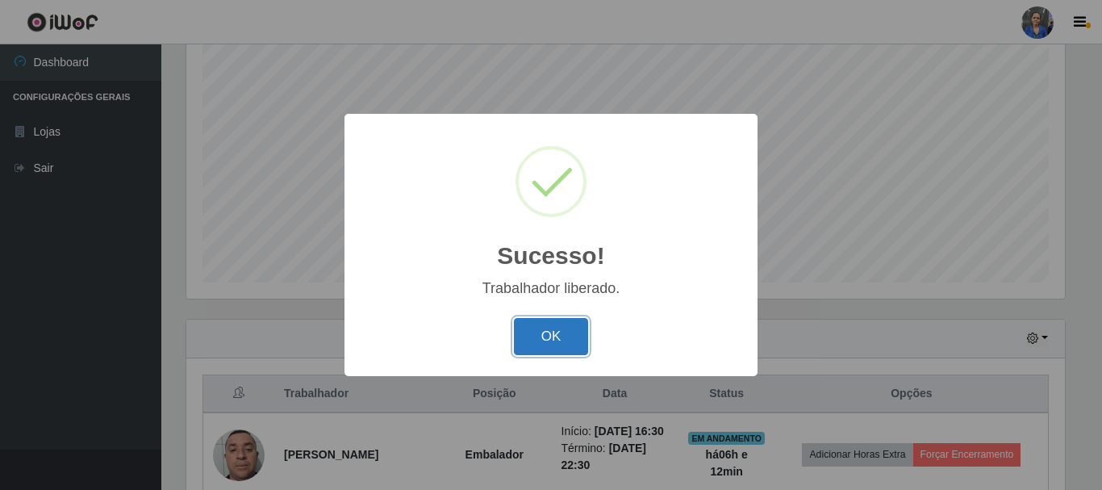
click at [558, 344] on button "OK" at bounding box center [551, 337] width 75 height 38
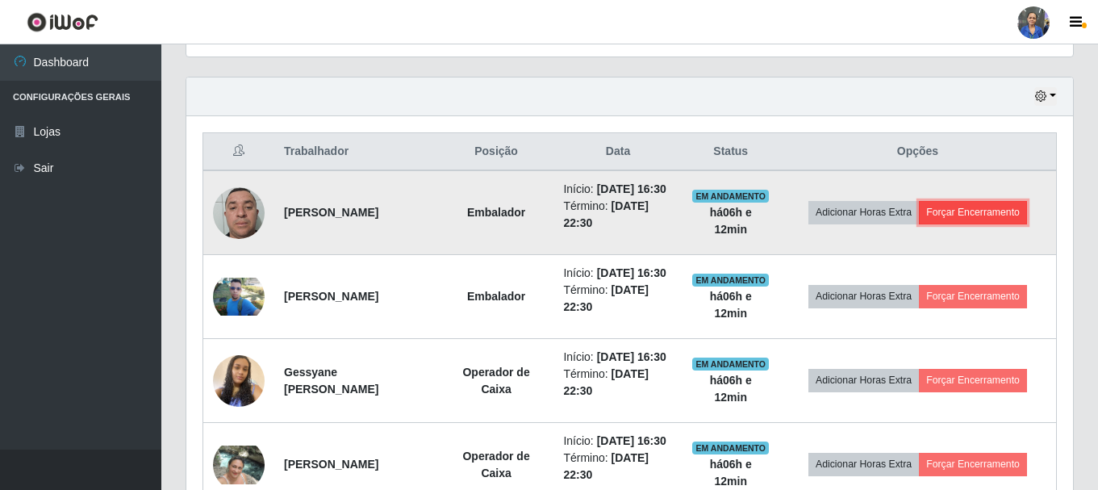
click at [982, 220] on button "Forçar Encerramento" at bounding box center [973, 212] width 108 height 23
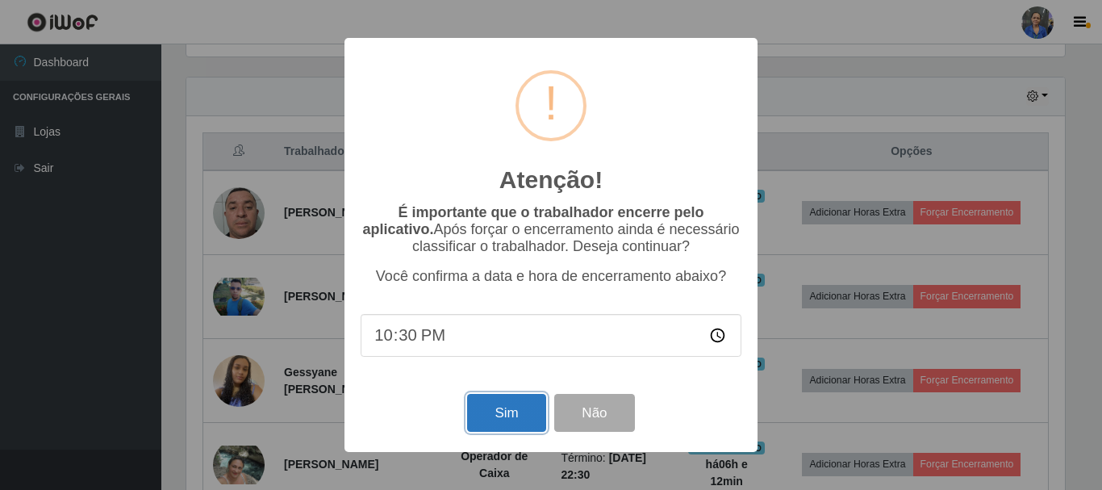
click at [504, 422] on button "Sim" at bounding box center [506, 413] width 78 height 38
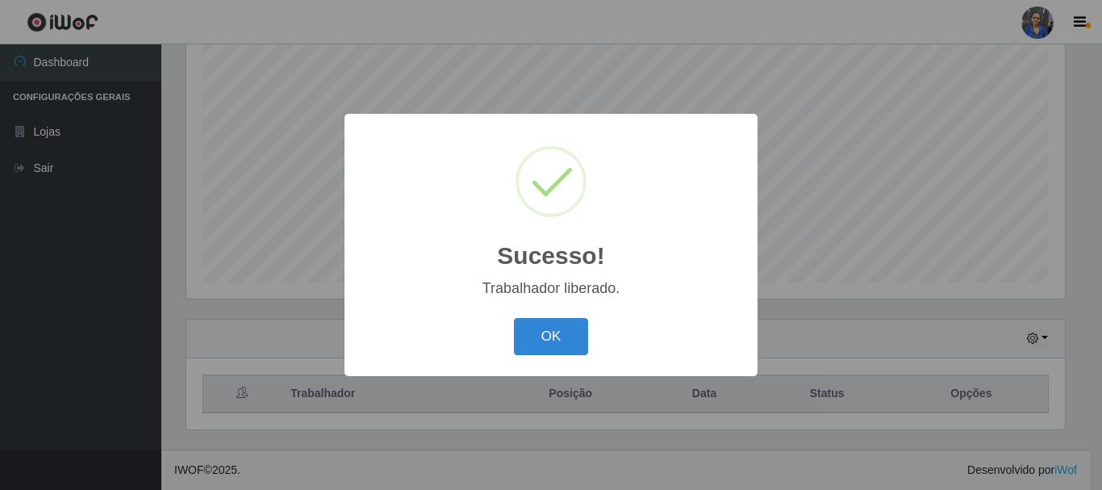
click at [564, 358] on div "OK Cancel" at bounding box center [551, 336] width 381 height 46
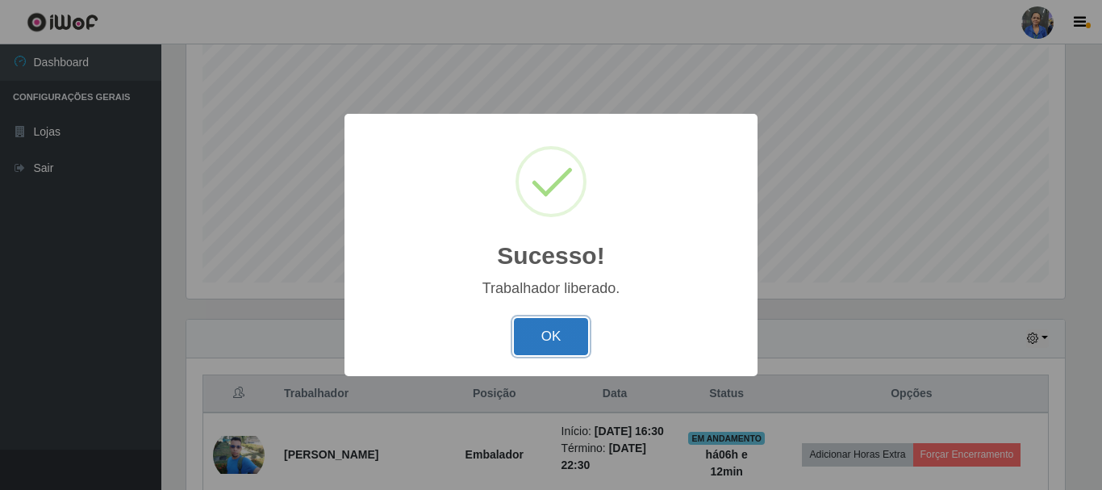
click at [560, 348] on button "OK" at bounding box center [551, 337] width 75 height 38
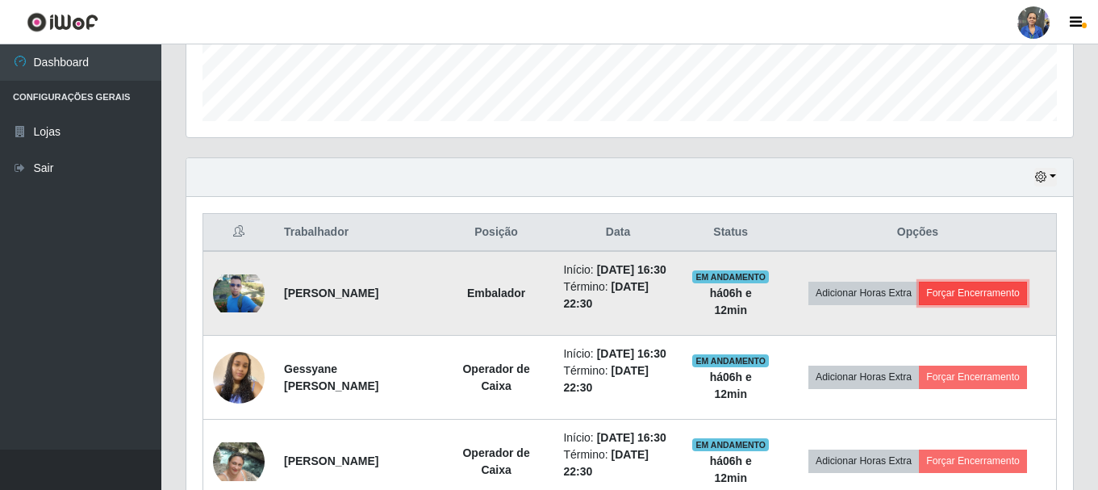
click at [976, 299] on button "Forçar Encerramento" at bounding box center [973, 293] width 108 height 23
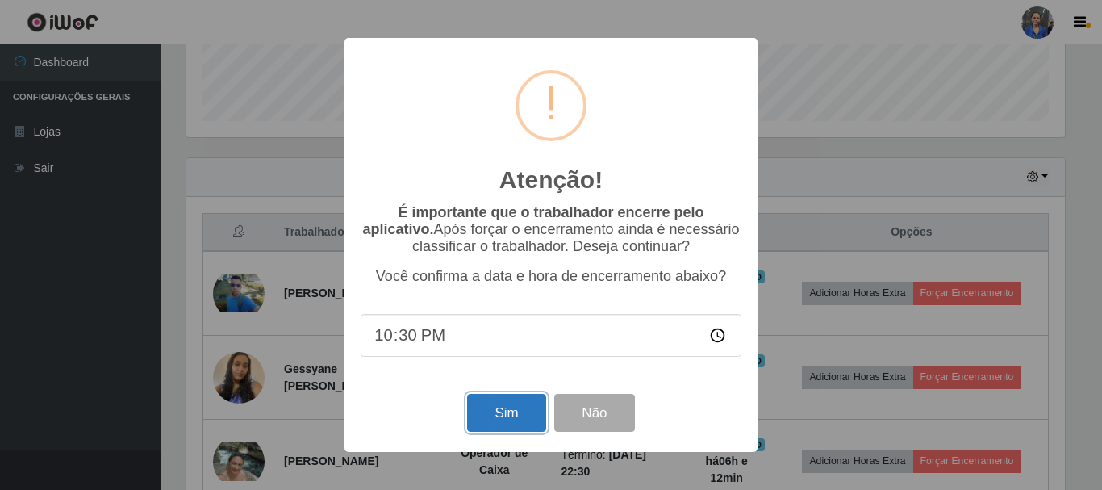
click at [541, 416] on button "Sim" at bounding box center [506, 413] width 78 height 38
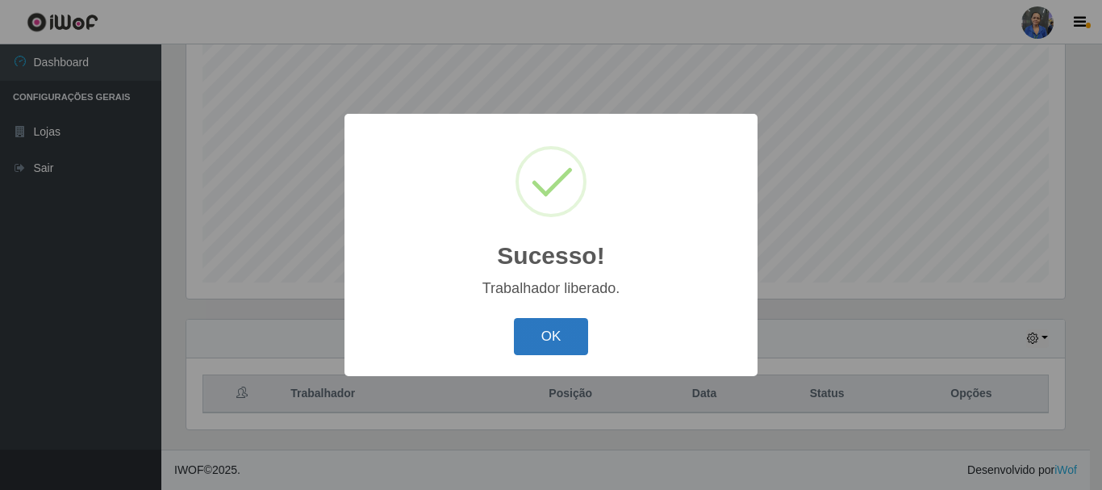
click at [537, 328] on button "OK" at bounding box center [551, 337] width 75 height 38
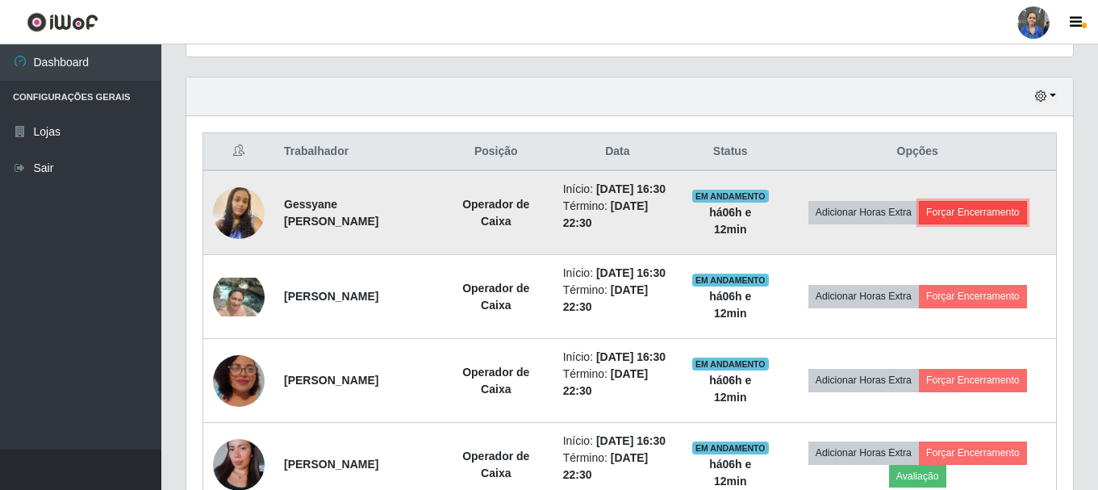
click at [1000, 223] on button "Forçar Encerramento" at bounding box center [973, 212] width 108 height 23
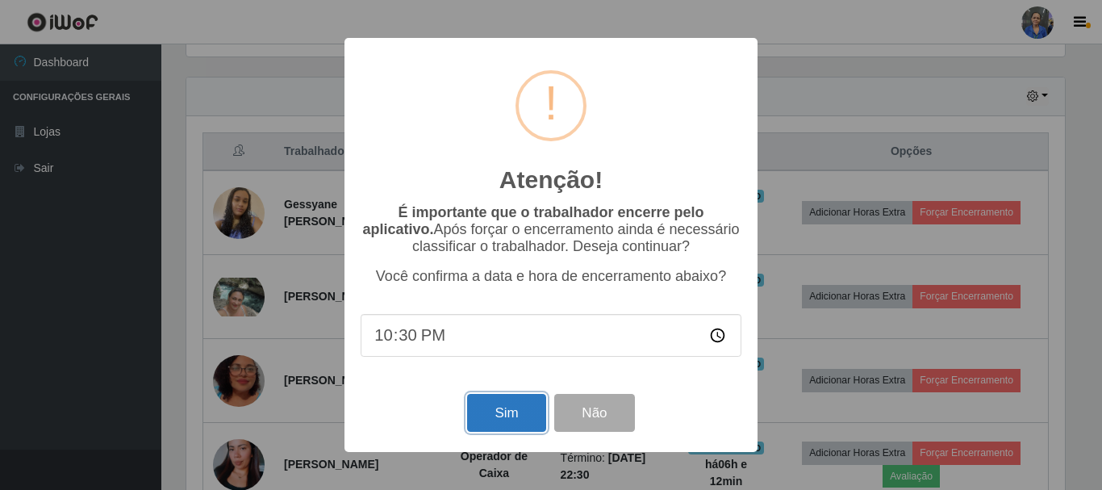
click at [508, 421] on button "Sim" at bounding box center [506, 413] width 78 height 38
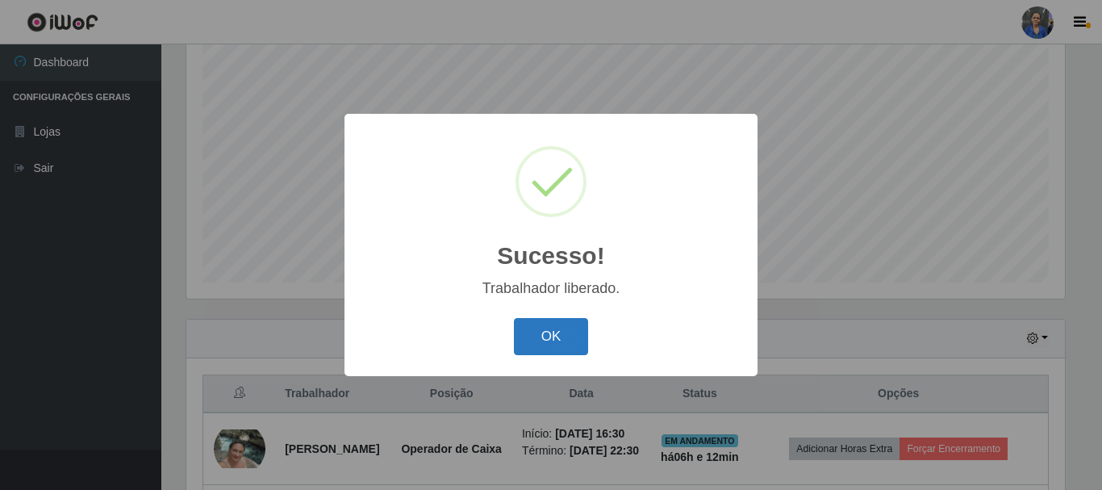
click at [570, 342] on button "OK" at bounding box center [551, 337] width 75 height 38
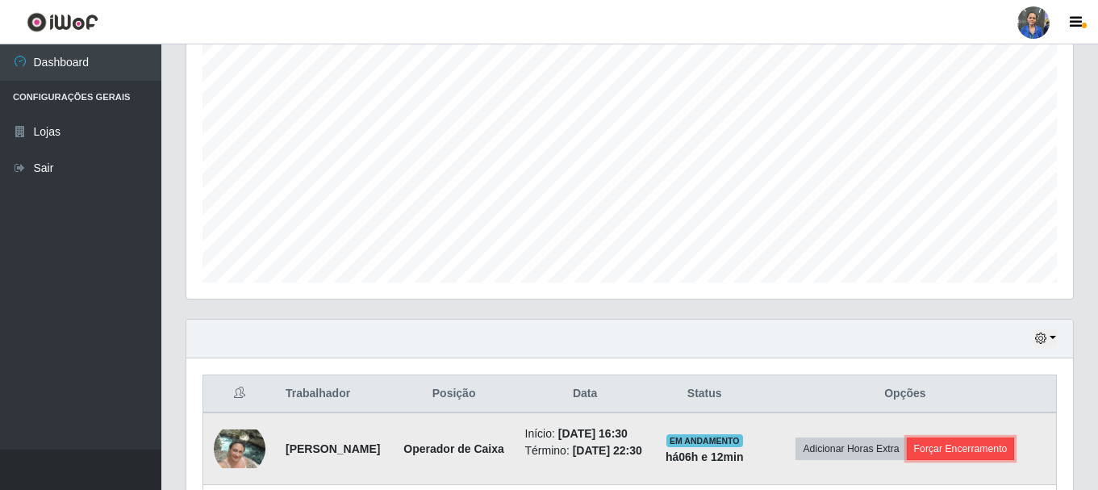
click at [977, 460] on button "Forçar Encerramento" at bounding box center [961, 448] width 108 height 23
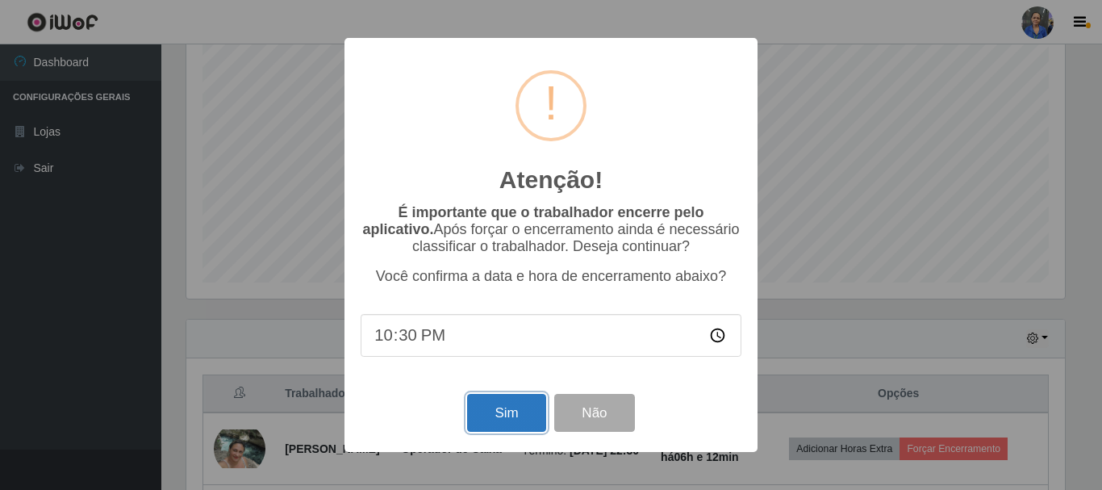
click at [478, 409] on button "Sim" at bounding box center [506, 413] width 78 height 38
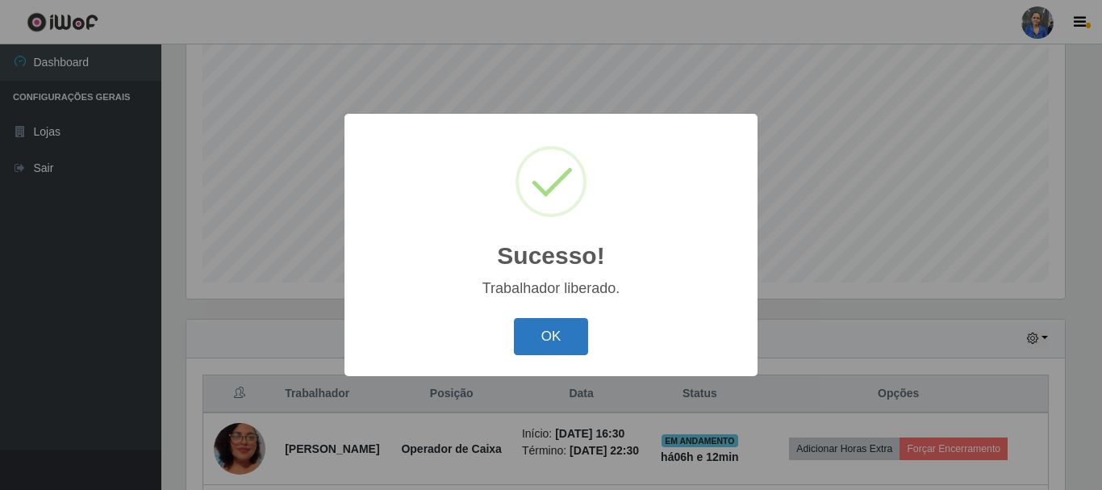
click at [569, 338] on button "OK" at bounding box center [551, 337] width 75 height 38
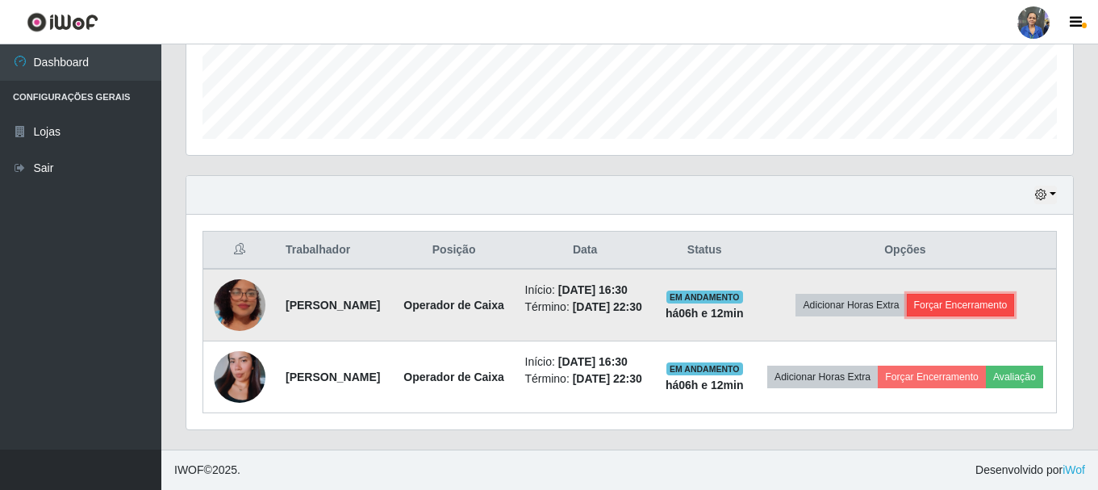
click at [992, 295] on button "Forçar Encerramento" at bounding box center [961, 305] width 108 height 23
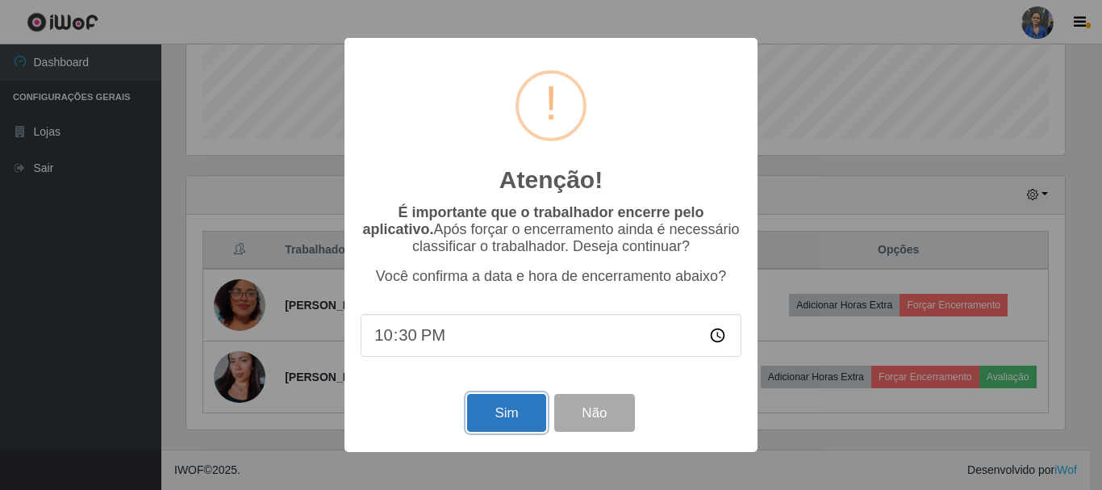
click at [527, 407] on button "Sim" at bounding box center [506, 413] width 78 height 38
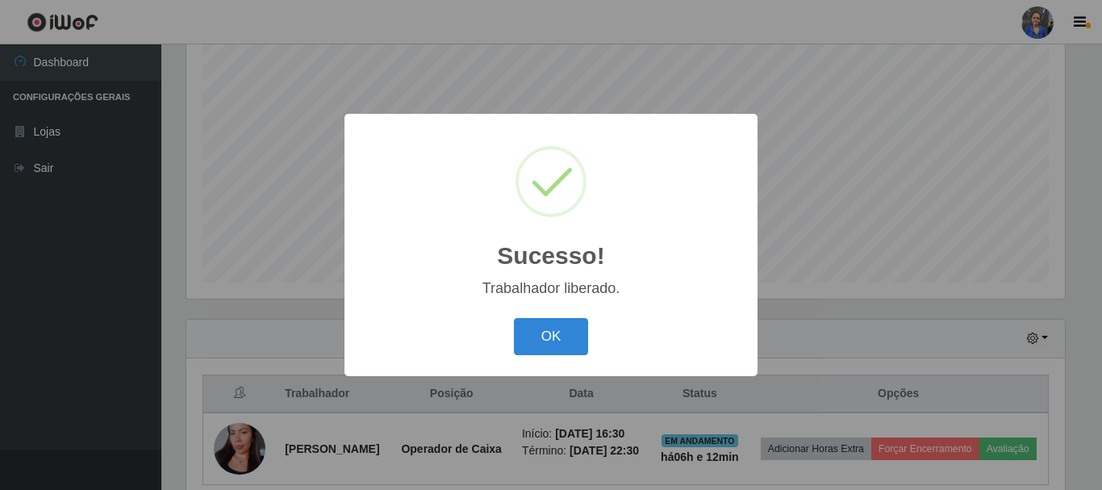
click at [532, 359] on div "OK Cancel" at bounding box center [551, 336] width 381 height 46
click at [546, 336] on button "OK" at bounding box center [551, 337] width 75 height 38
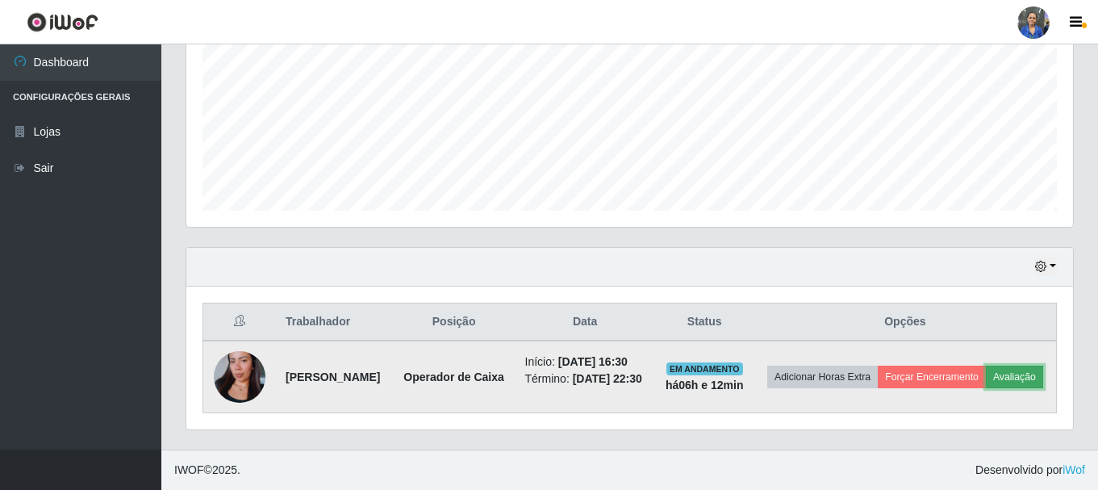
click at [986, 383] on button "Avaliação" at bounding box center [1014, 377] width 57 height 23
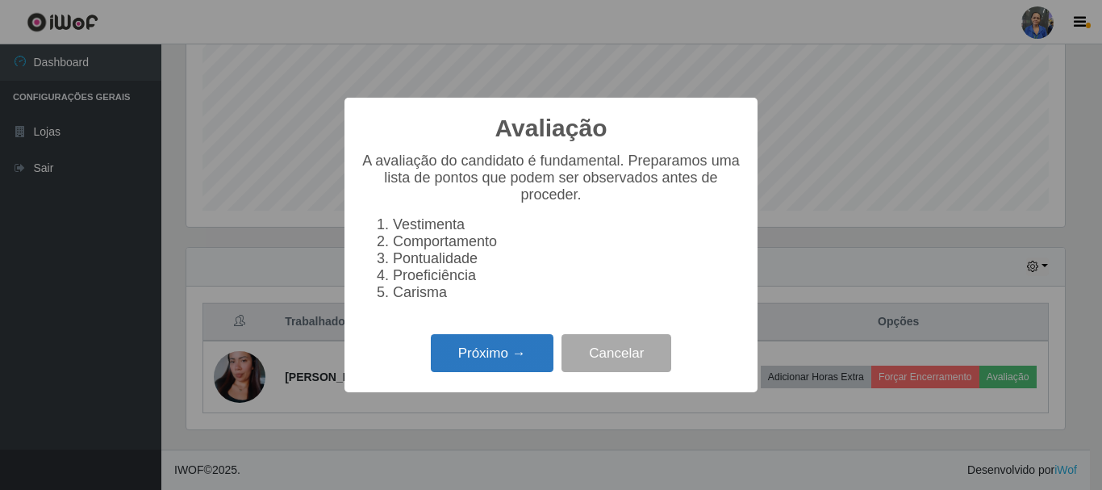
click at [462, 364] on button "Próximo →" at bounding box center [492, 353] width 123 height 38
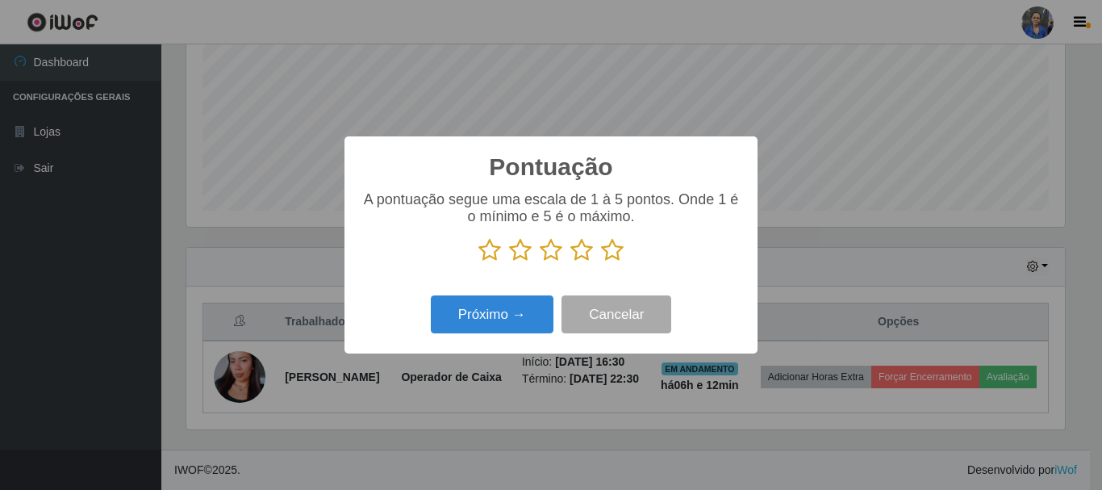
click at [613, 255] on icon at bounding box center [612, 250] width 23 height 24
click at [601, 262] on input "radio" at bounding box center [601, 262] width 0 height 0
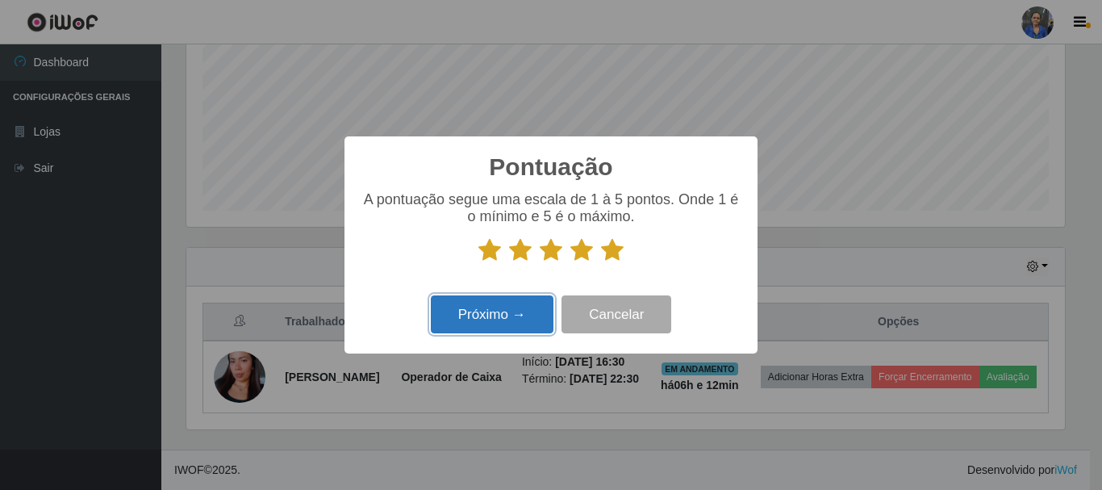
click at [517, 299] on button "Próximo →" at bounding box center [492, 314] width 123 height 38
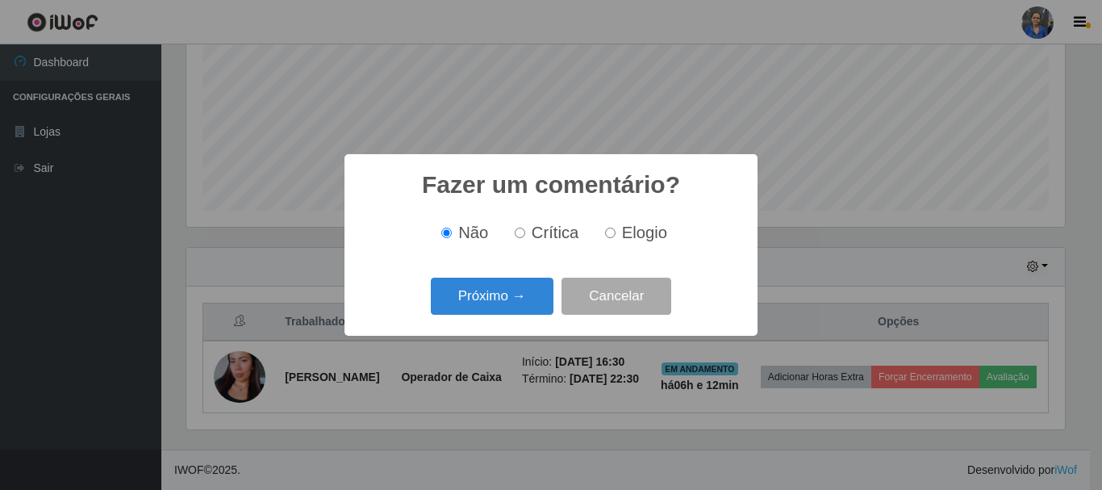
click at [517, 299] on button "Próximo →" at bounding box center [492, 297] width 123 height 38
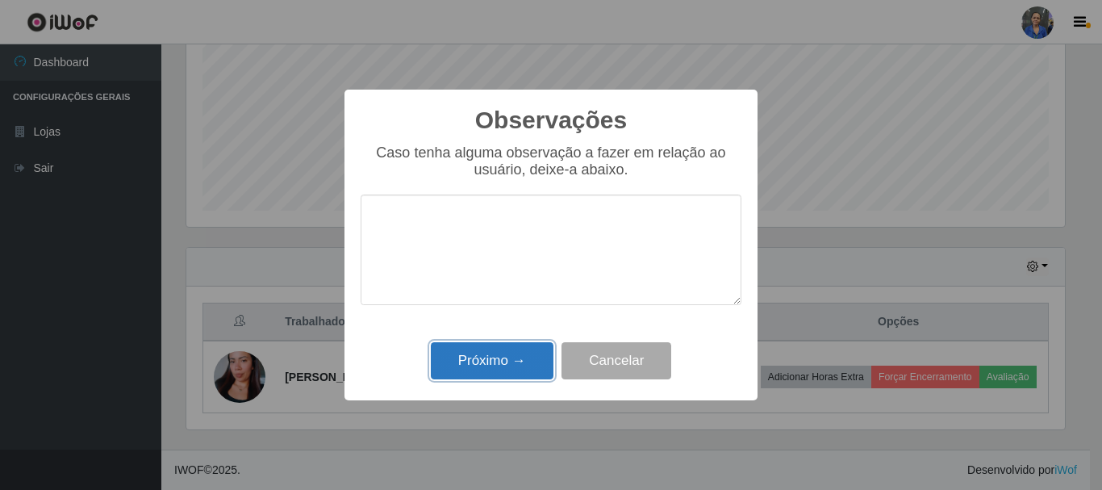
drag, startPoint x: 520, startPoint y: 365, endPoint x: 507, endPoint y: 355, distance: 16.1
click at [519, 365] on button "Próximo →" at bounding box center [492, 361] width 123 height 38
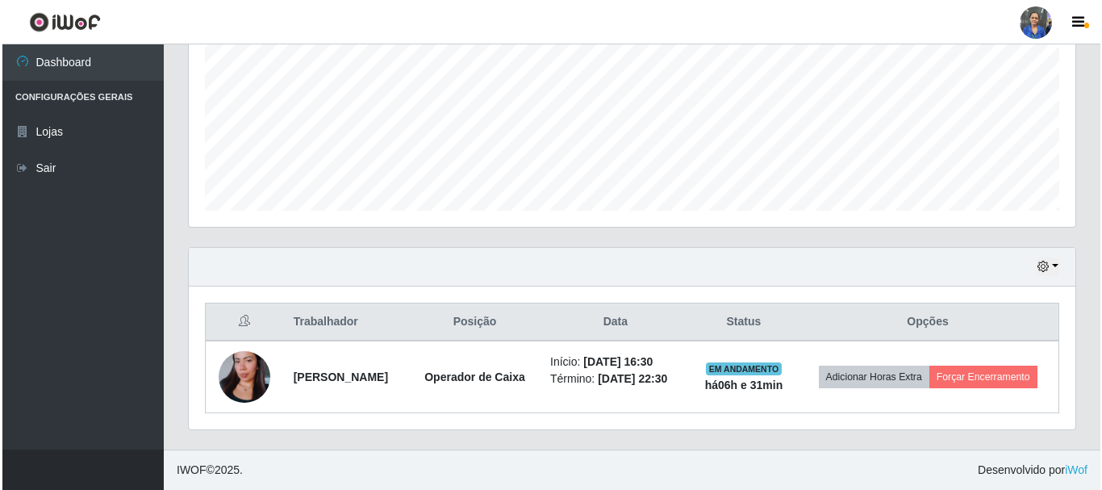
scroll to position [366, 0]
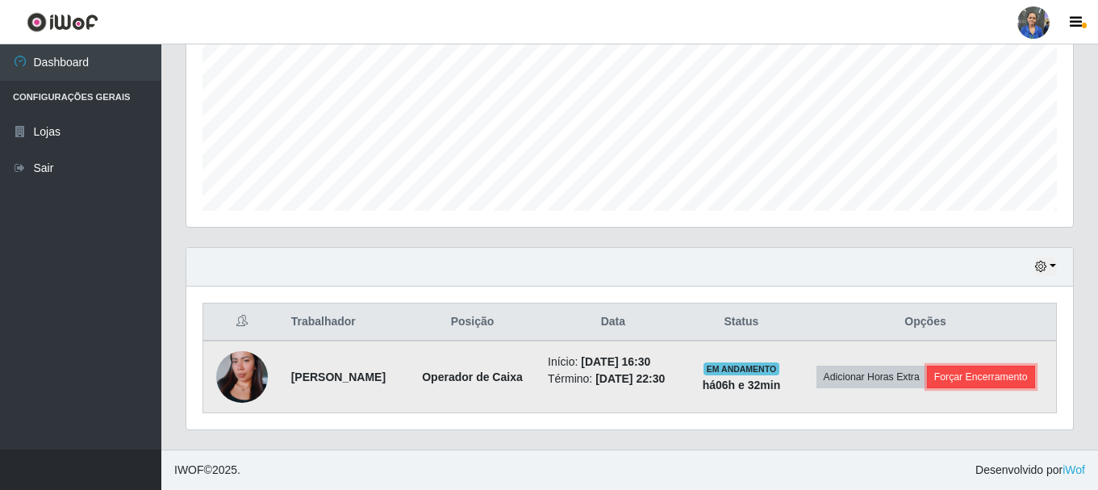
click at [991, 382] on button "Forçar Encerramento" at bounding box center [981, 377] width 108 height 23
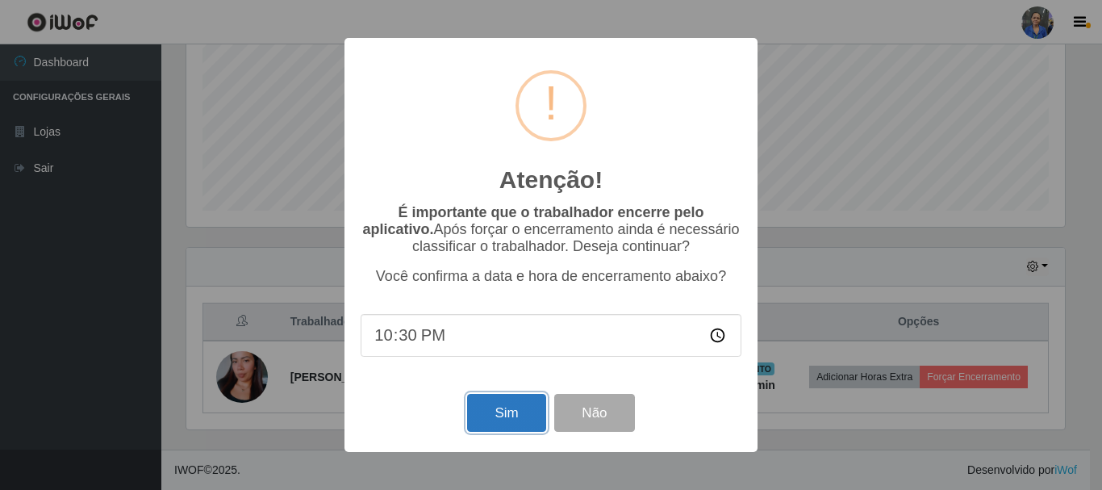
click at [500, 415] on button "Sim" at bounding box center [506, 413] width 78 height 38
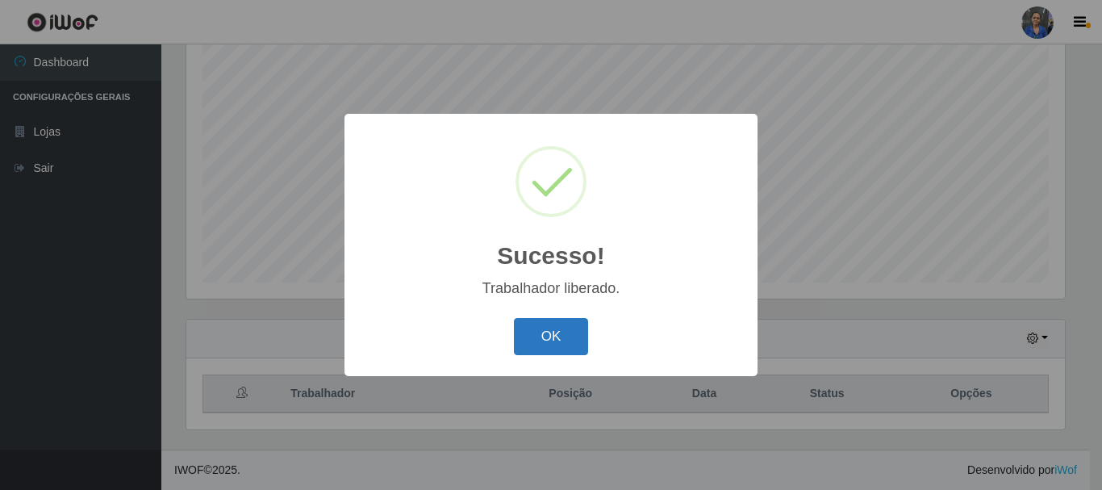
click at [559, 321] on button "OK" at bounding box center [551, 337] width 75 height 38
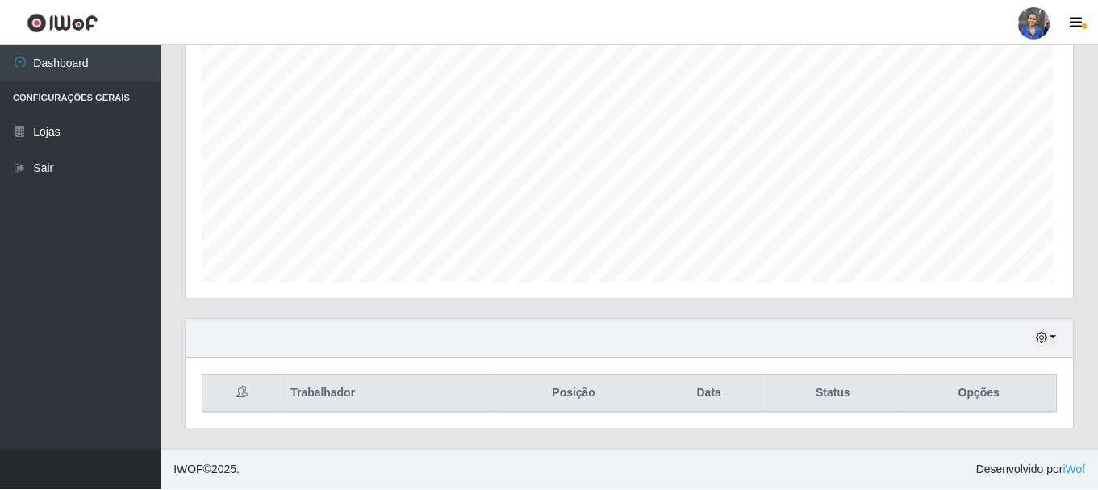
scroll to position [335, 887]
